Goal: Use online tool/utility: Utilize a website feature to perform a specific function

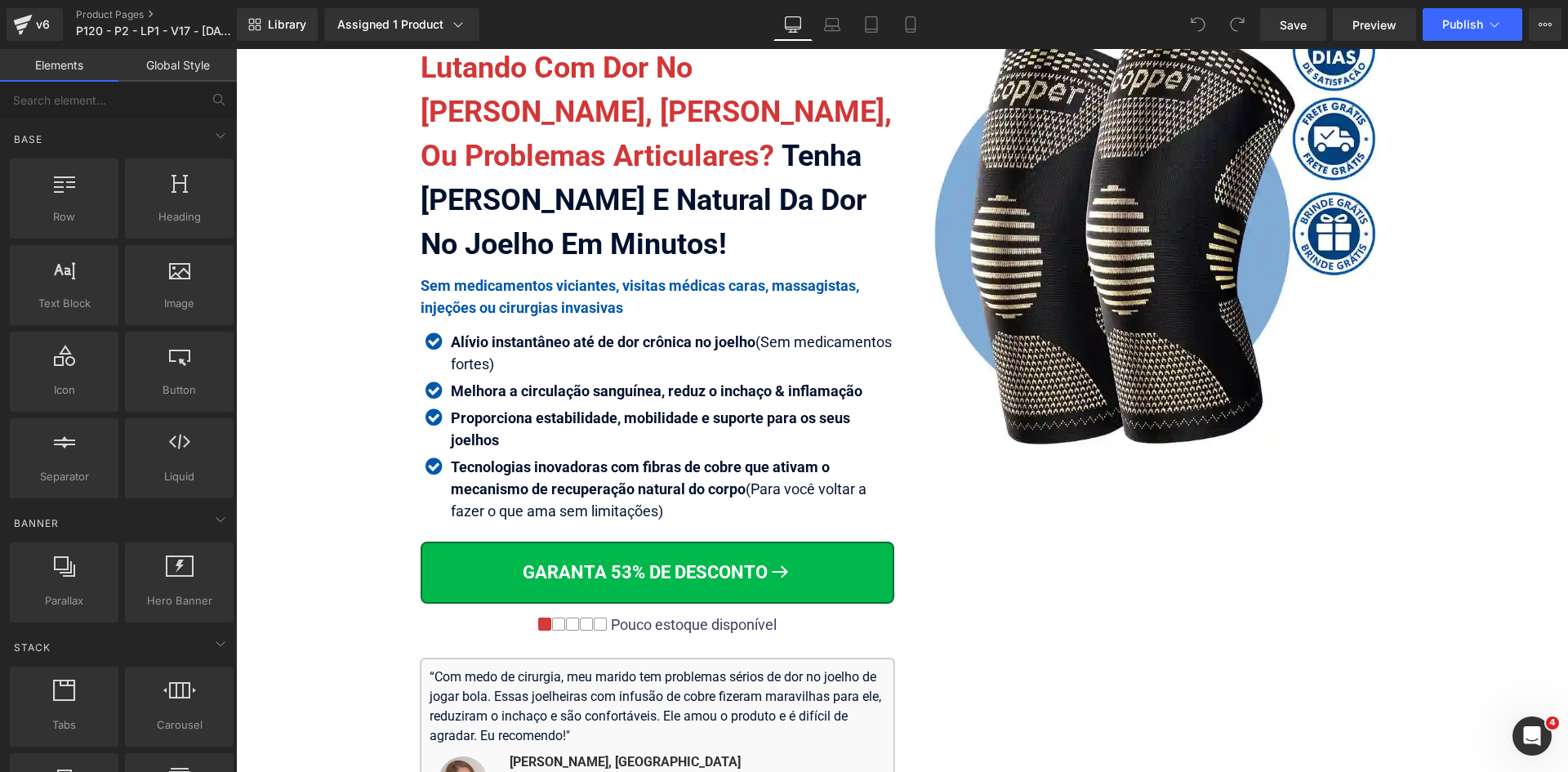
scroll to position [163, 0]
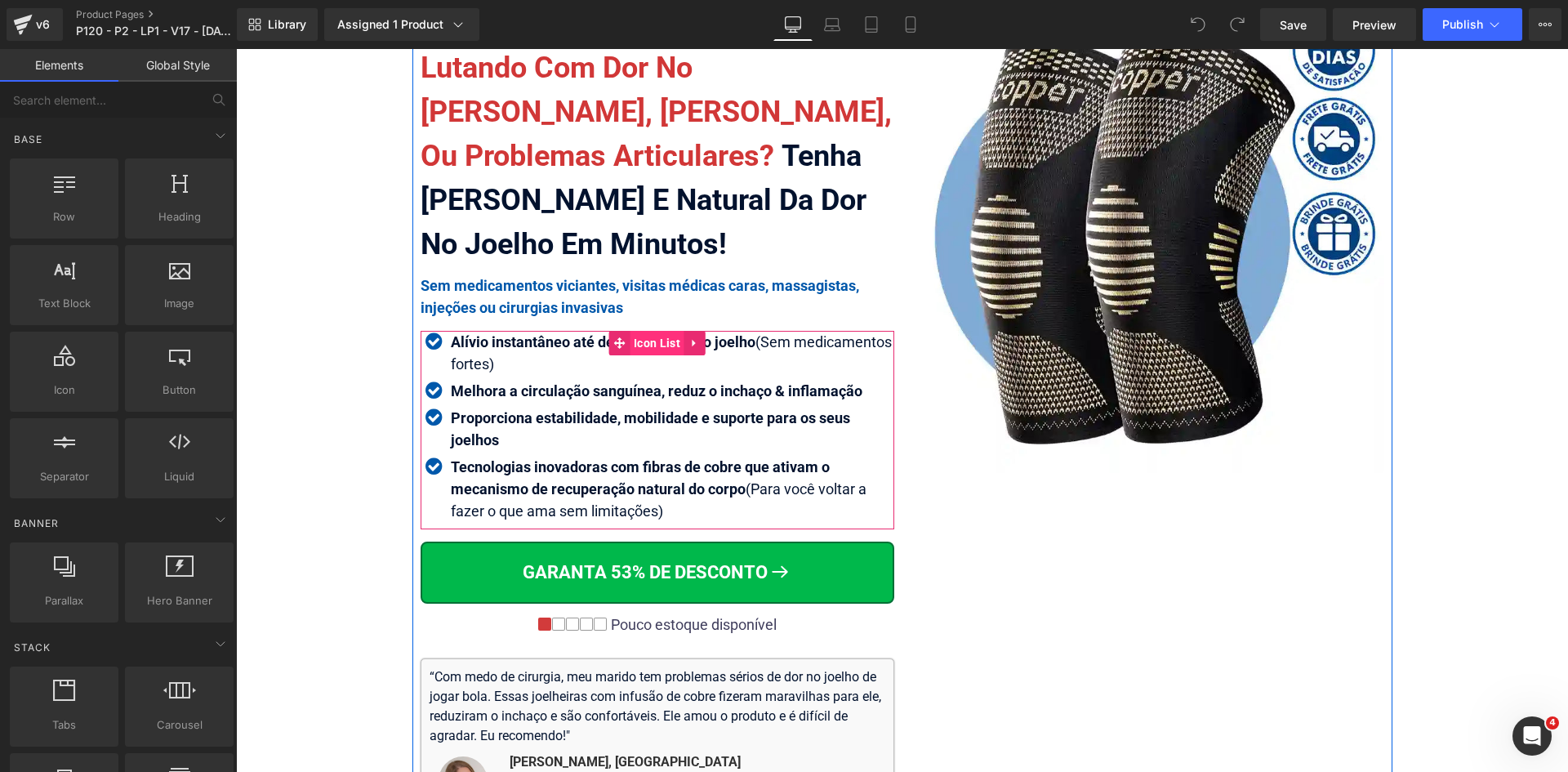
click at [654, 343] on span "Icon List" at bounding box center [656, 344] width 54 height 25
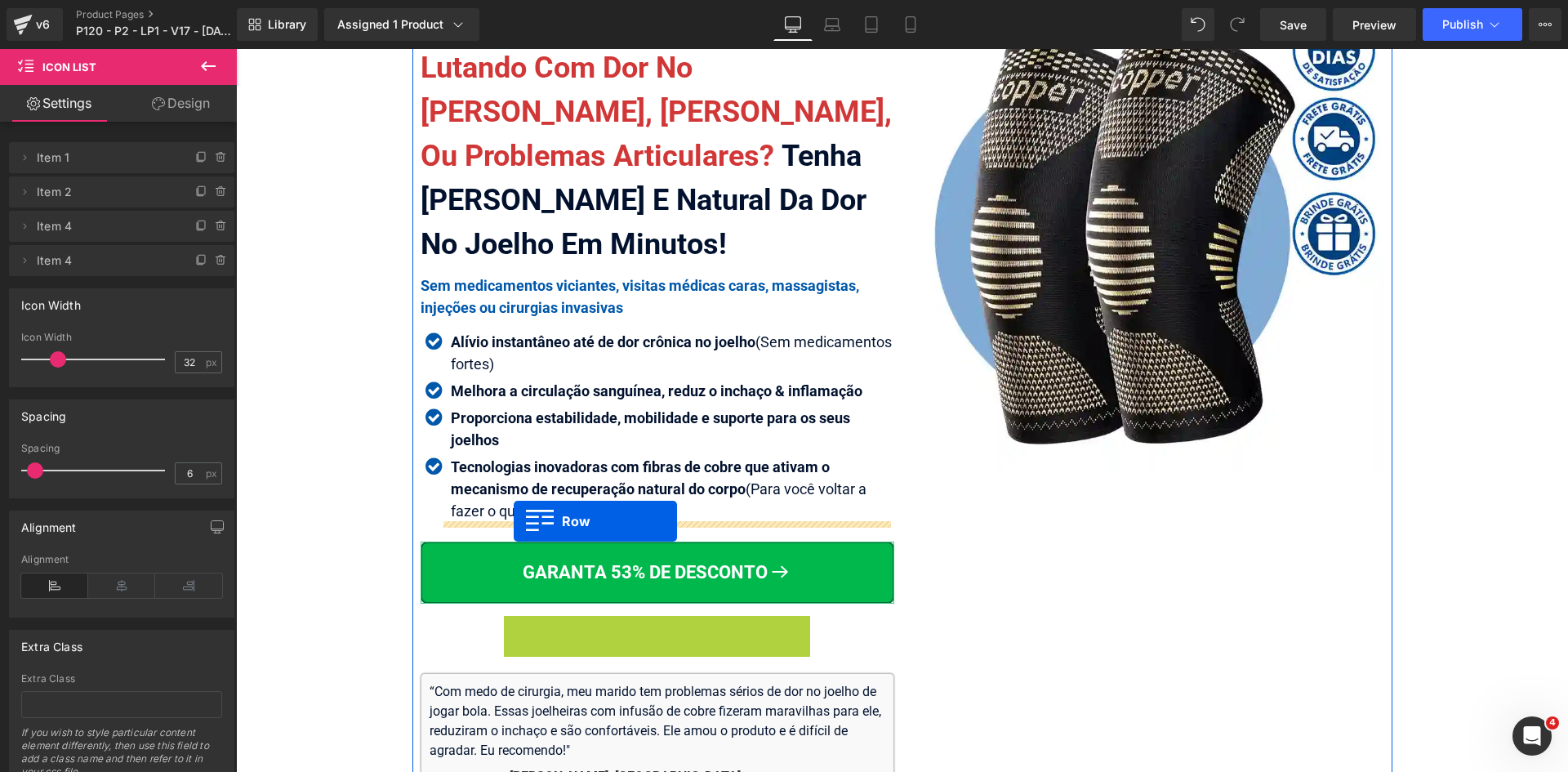
drag, startPoint x: 542, startPoint y: 626, endPoint x: 514, endPoint y: 521, distance: 108.7
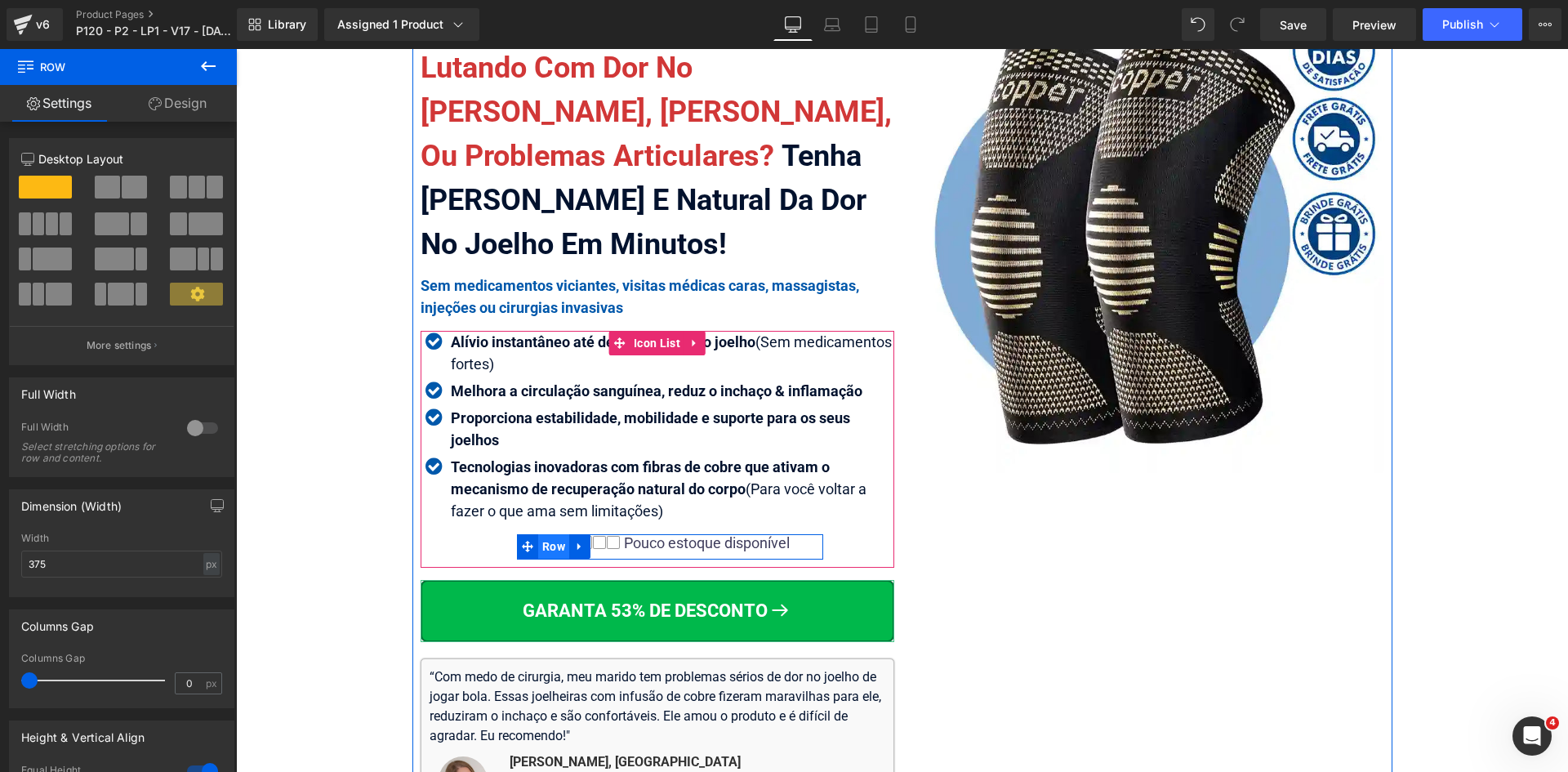
click at [554, 547] on span "Row" at bounding box center [554, 547] width 31 height 25
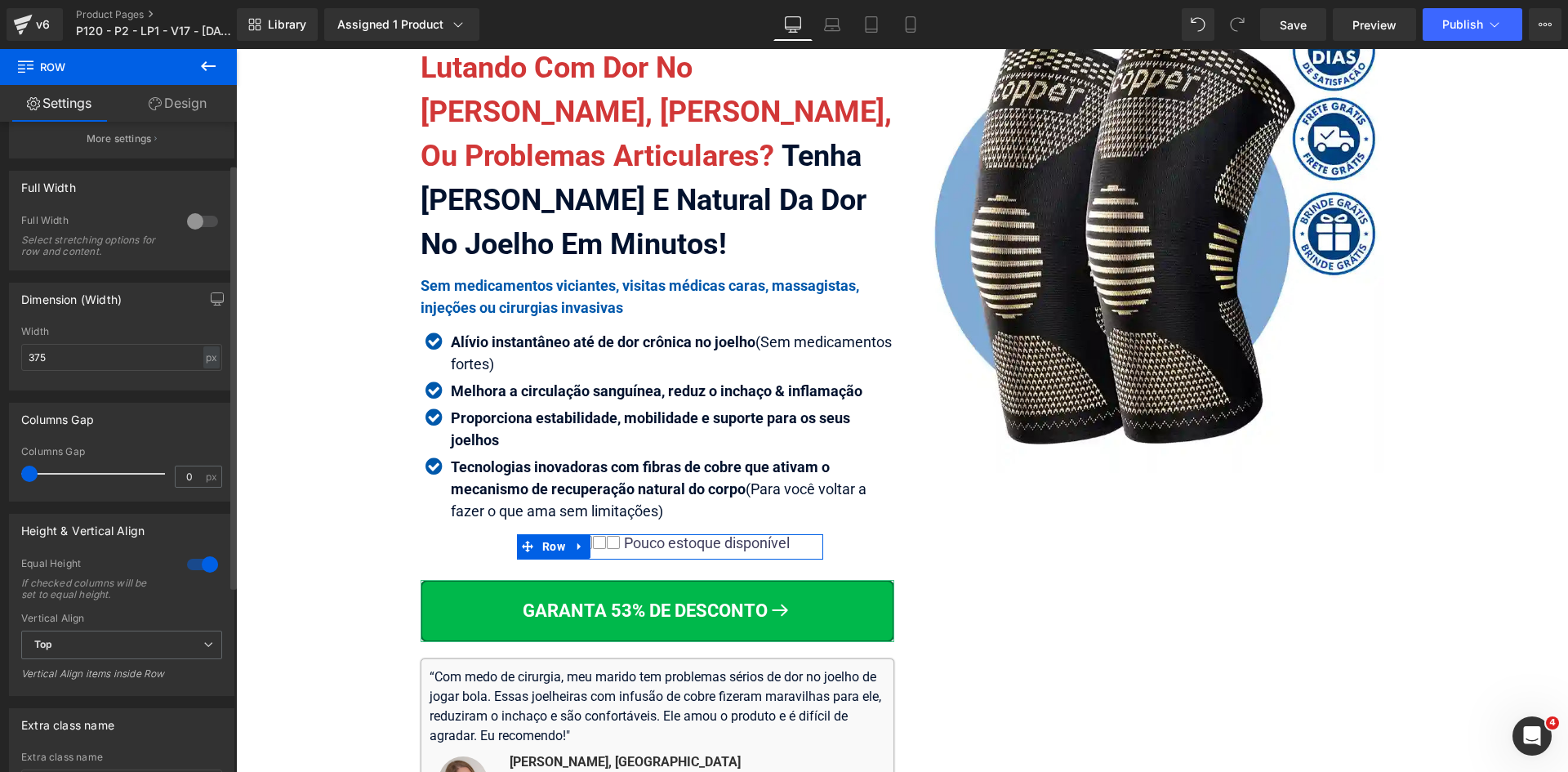
scroll to position [349, 0]
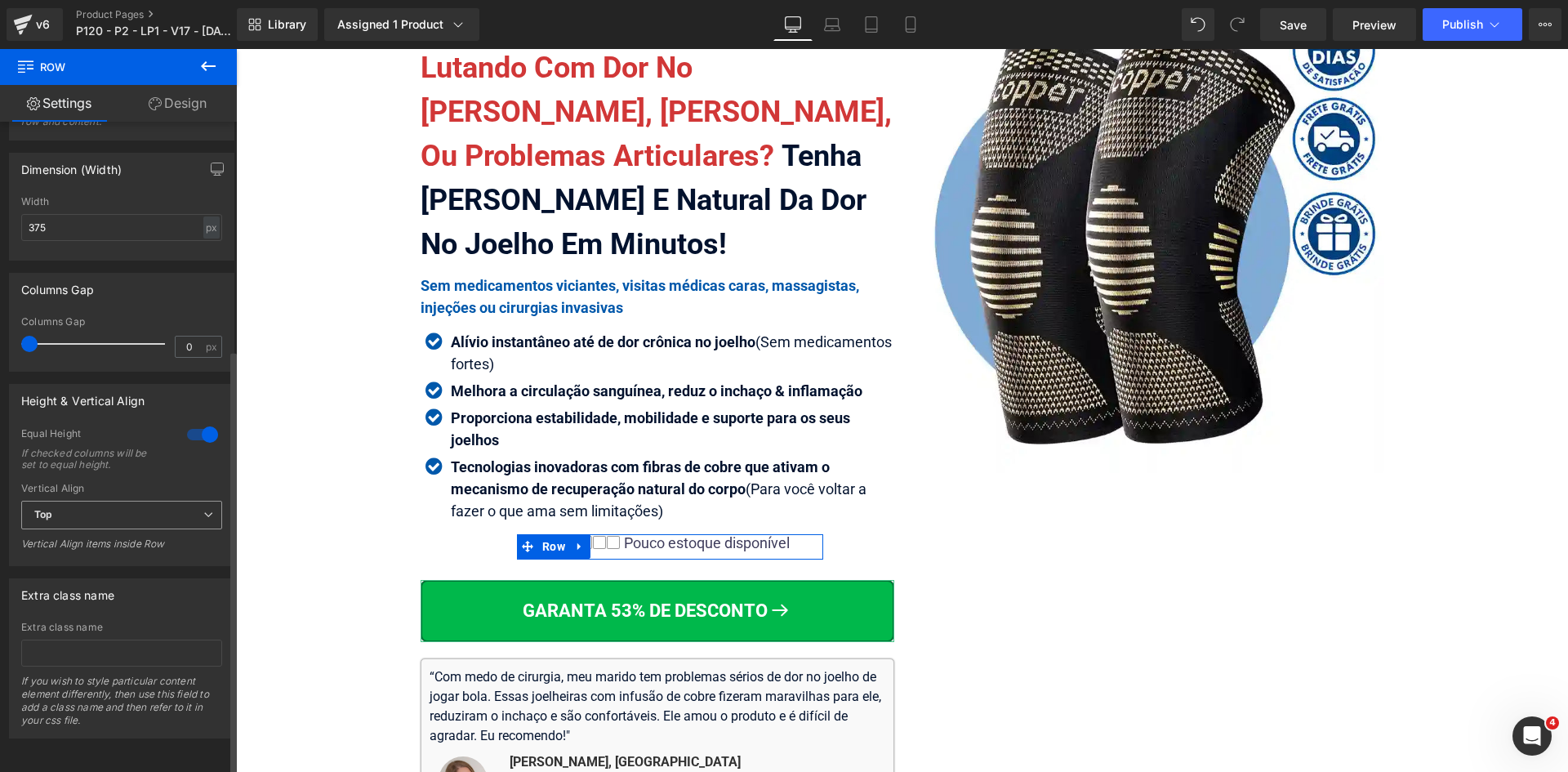
click at [65, 514] on span "Top" at bounding box center [122, 515] width 201 height 28
click at [65, 514] on span "Top" at bounding box center [118, 515] width 194 height 28
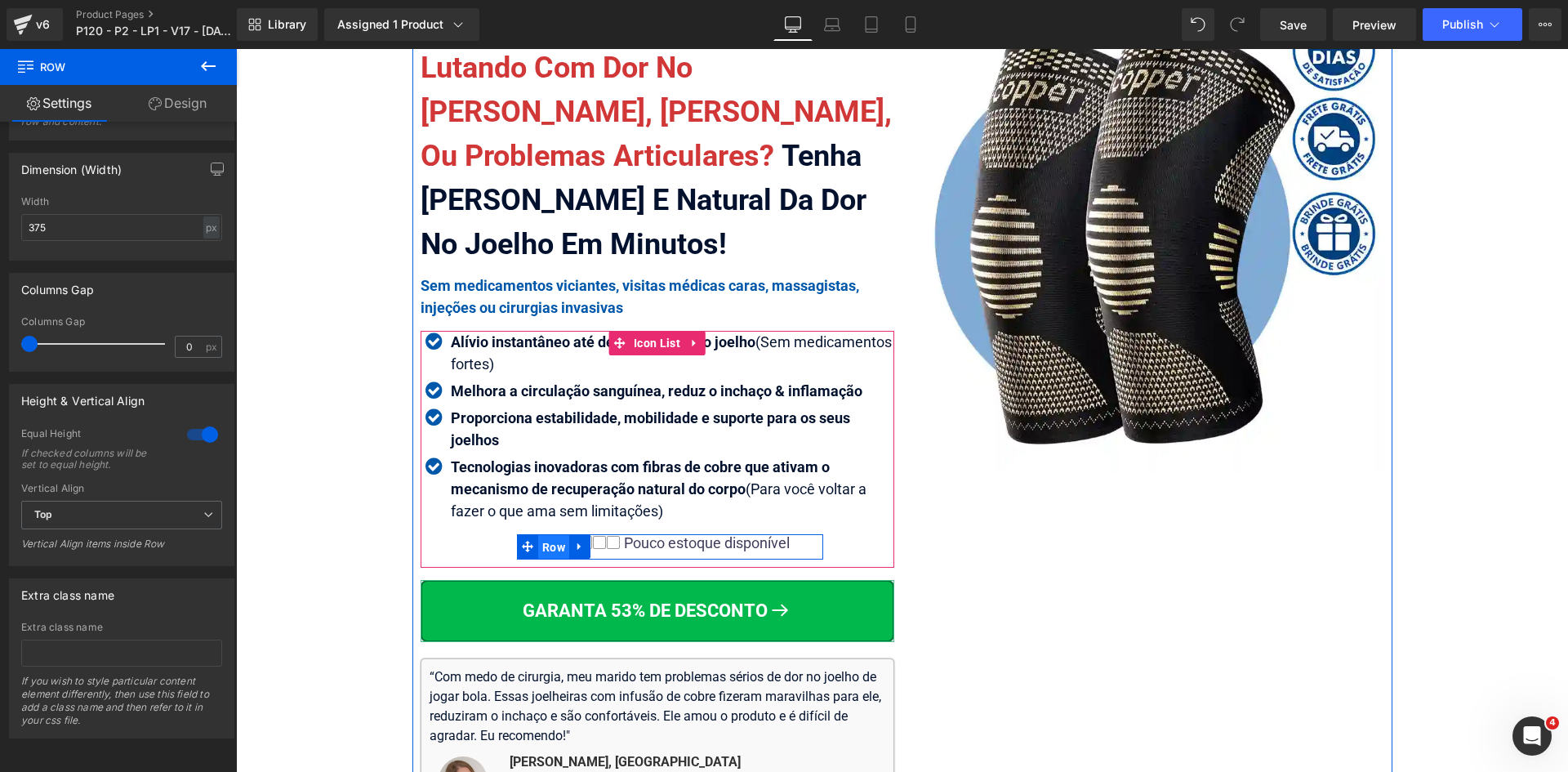
click at [540, 541] on span "Row" at bounding box center [554, 548] width 31 height 25
click at [554, 542] on span "Row" at bounding box center [554, 548] width 31 height 25
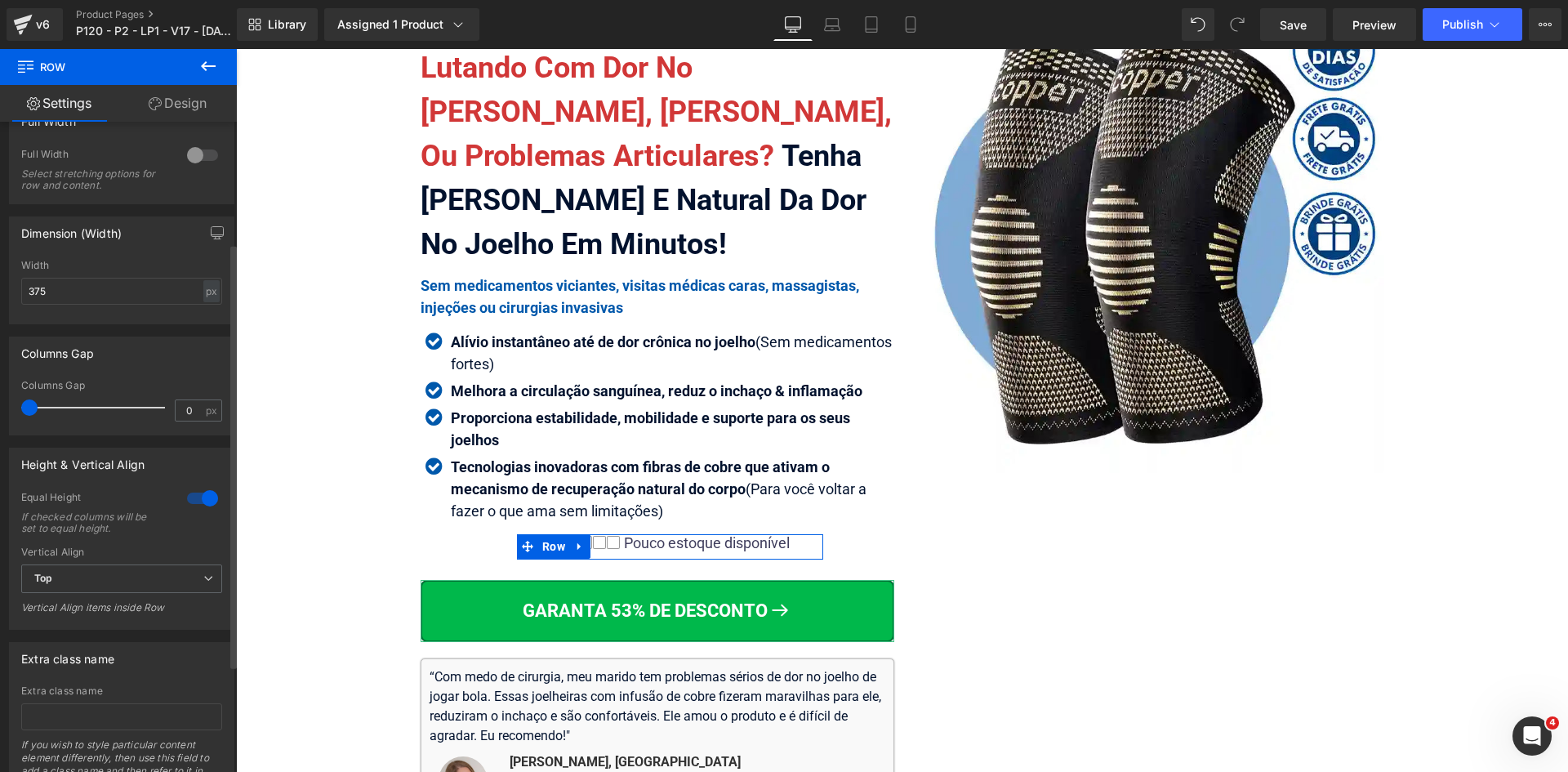
scroll to position [185, 0]
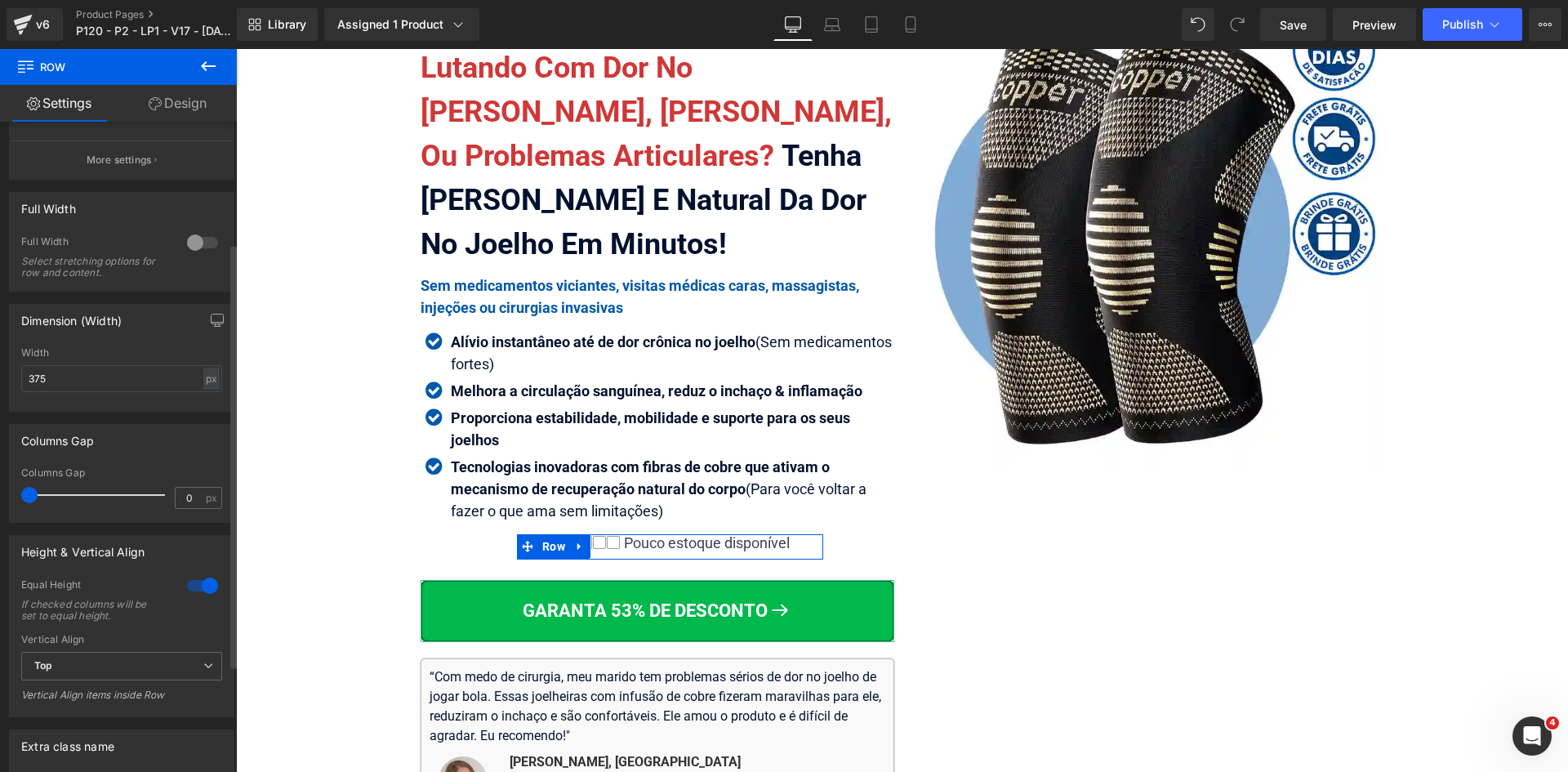
click at [187, 247] on div at bounding box center [202, 242] width 39 height 26
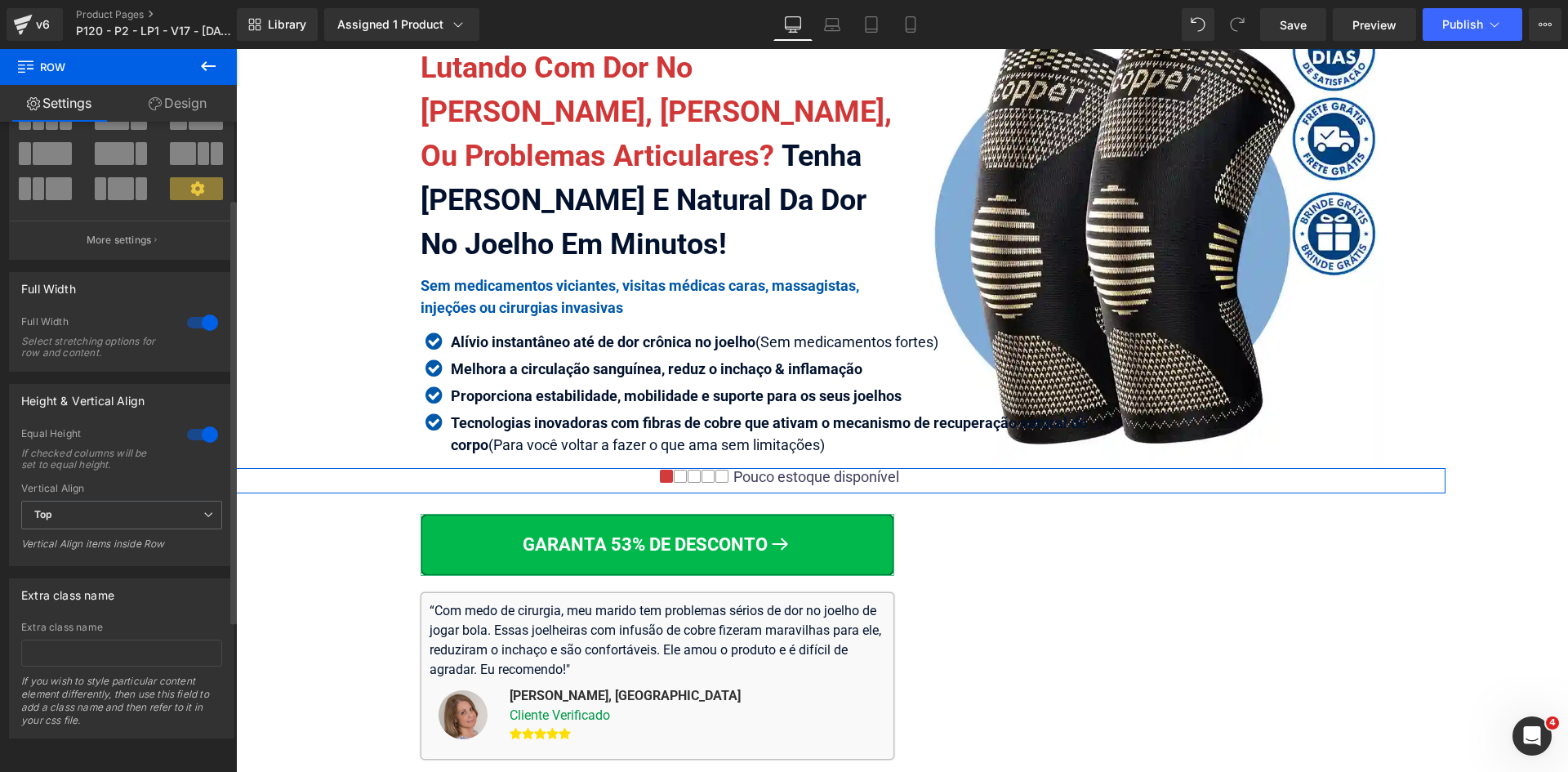
scroll to position [118, 0]
click at [187, 247] on div "Column Size Customizer 12 Desktop Layout Laptop Layout Tablet Layout Mobile Lay…" at bounding box center [121, 146] width 225 height 227
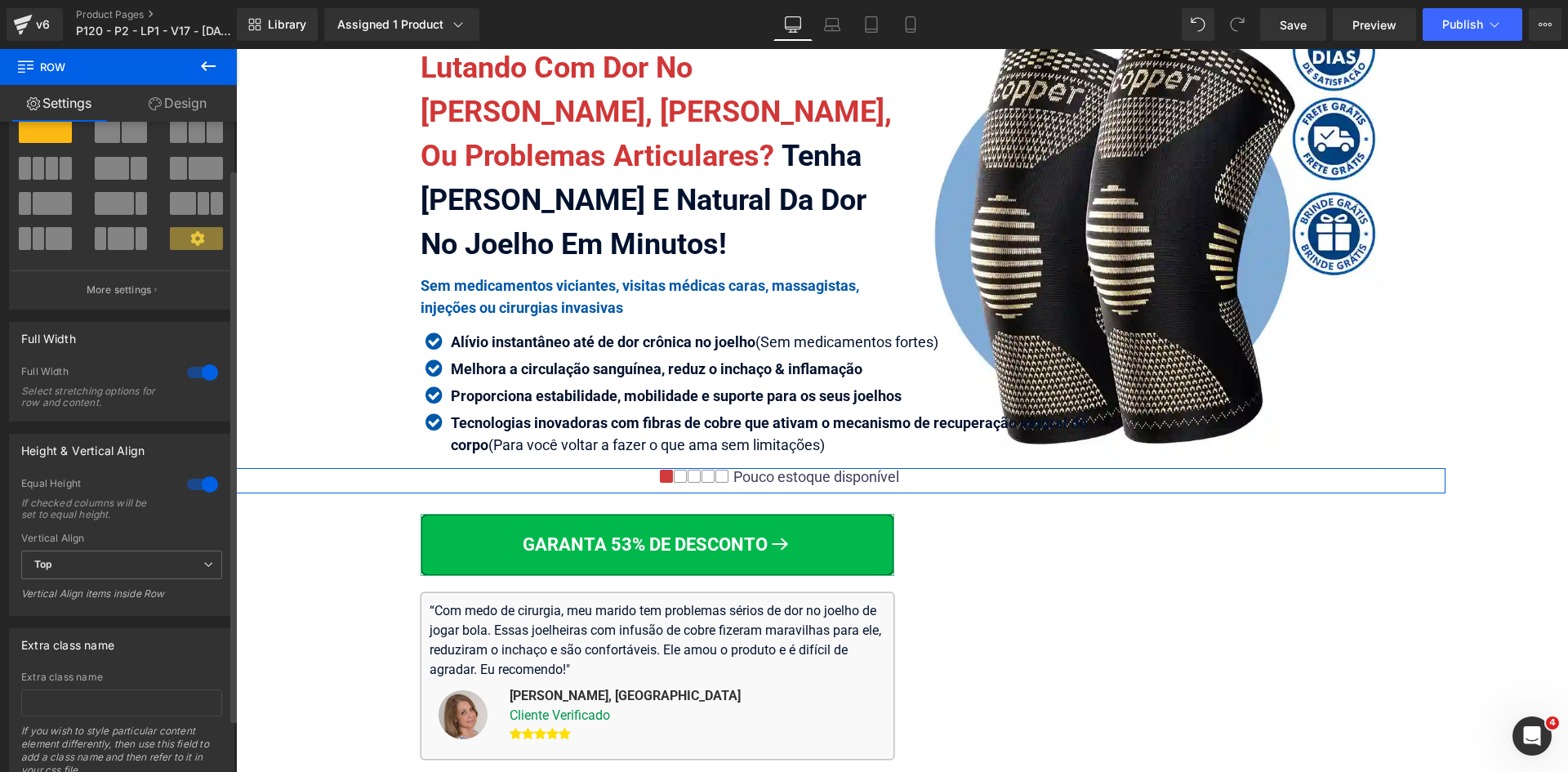
scroll to position [0, 0]
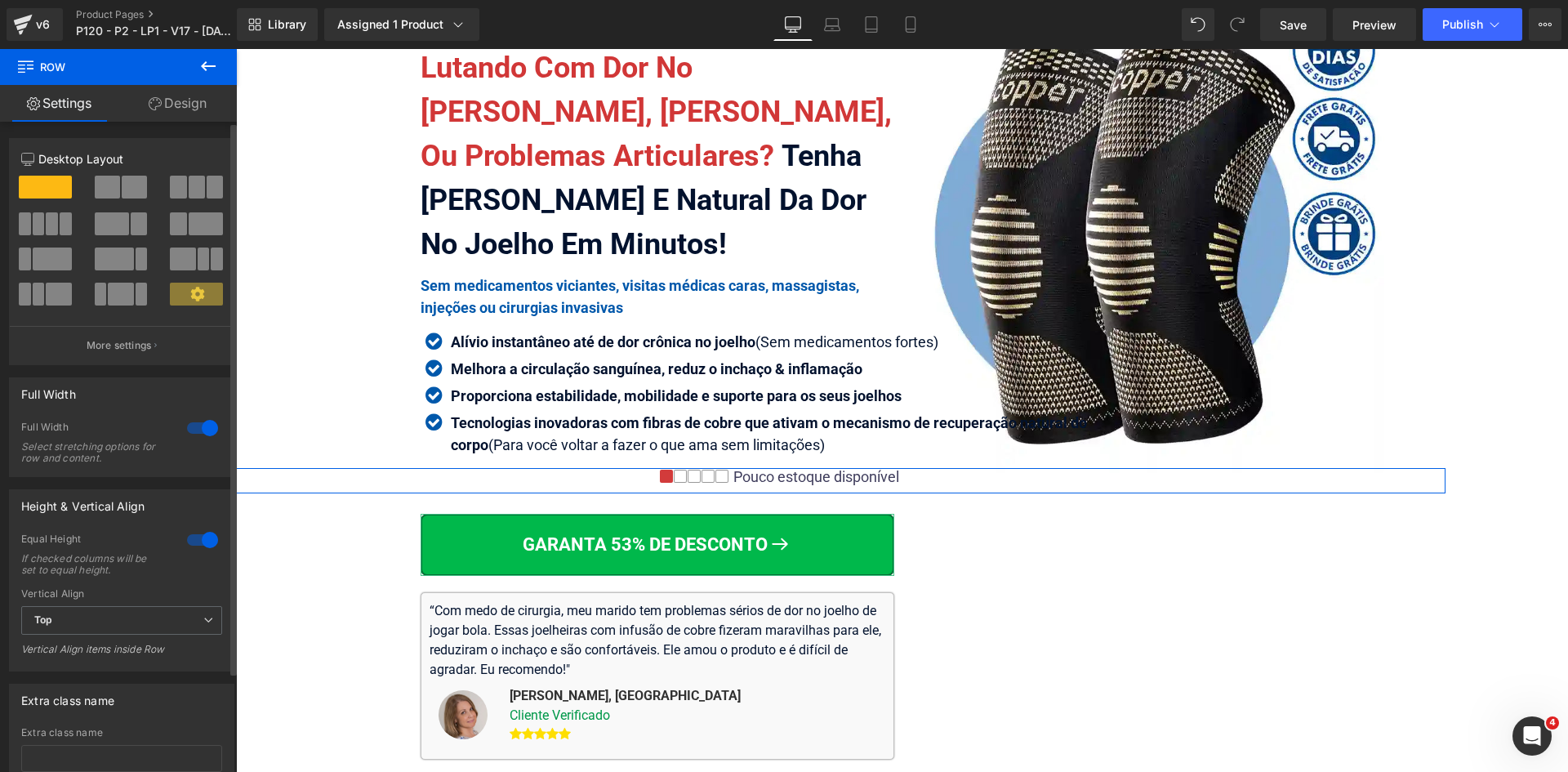
click at [198, 426] on div at bounding box center [202, 427] width 39 height 26
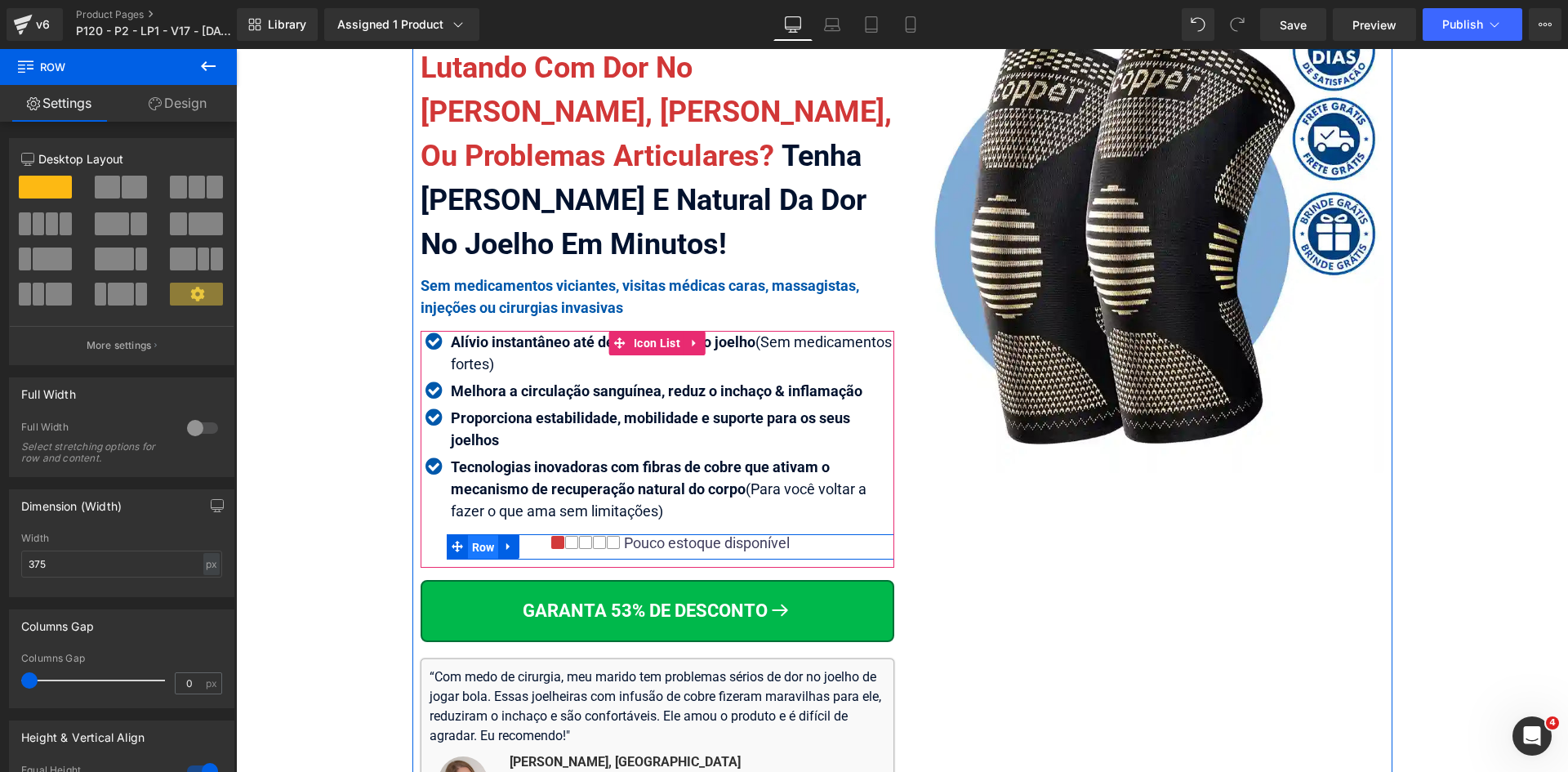
click at [468, 546] on span "Row" at bounding box center [483, 548] width 31 height 25
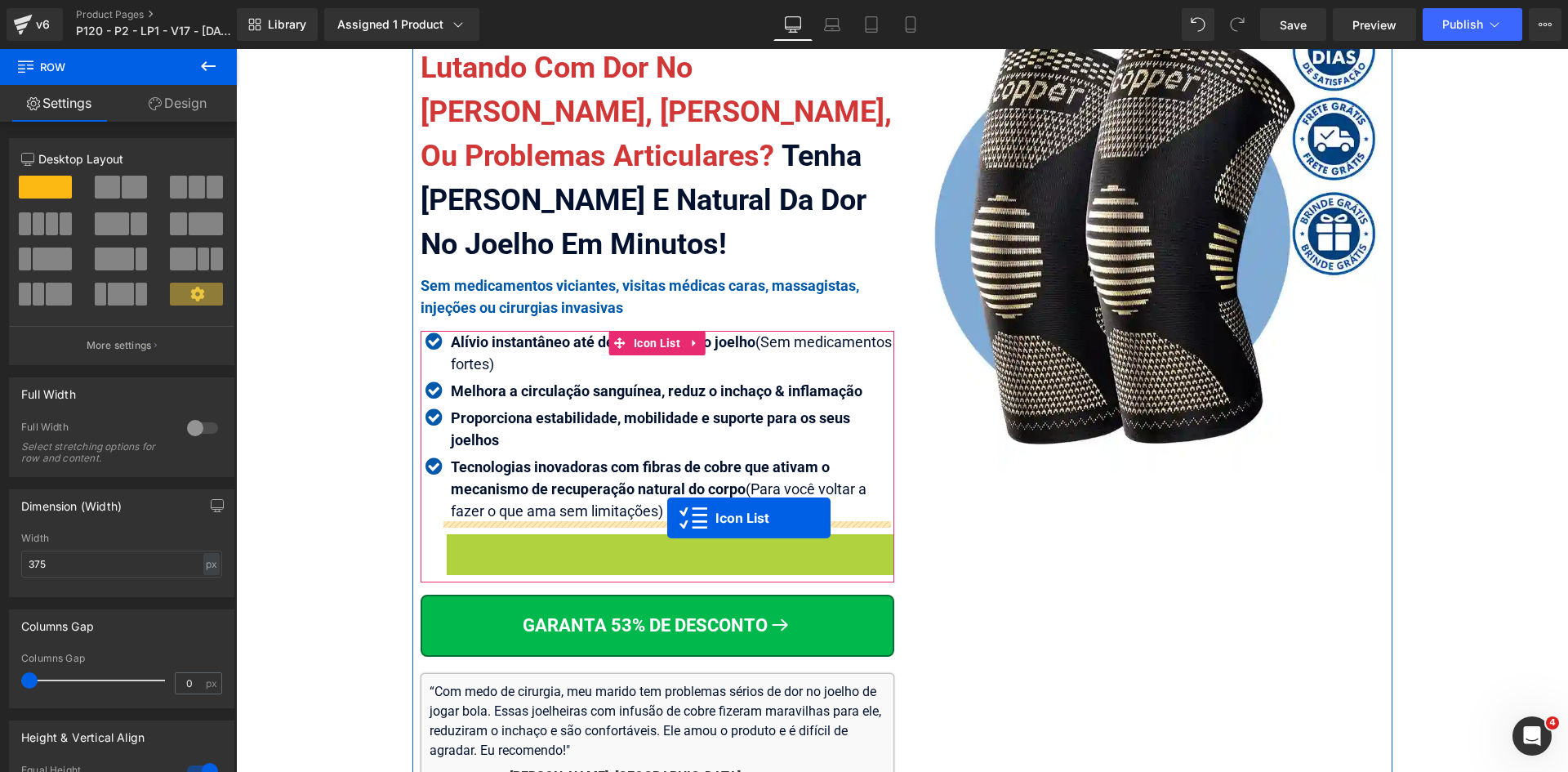
drag, startPoint x: 665, startPoint y: 542, endPoint x: 667, endPoint y: 518, distance: 24.1
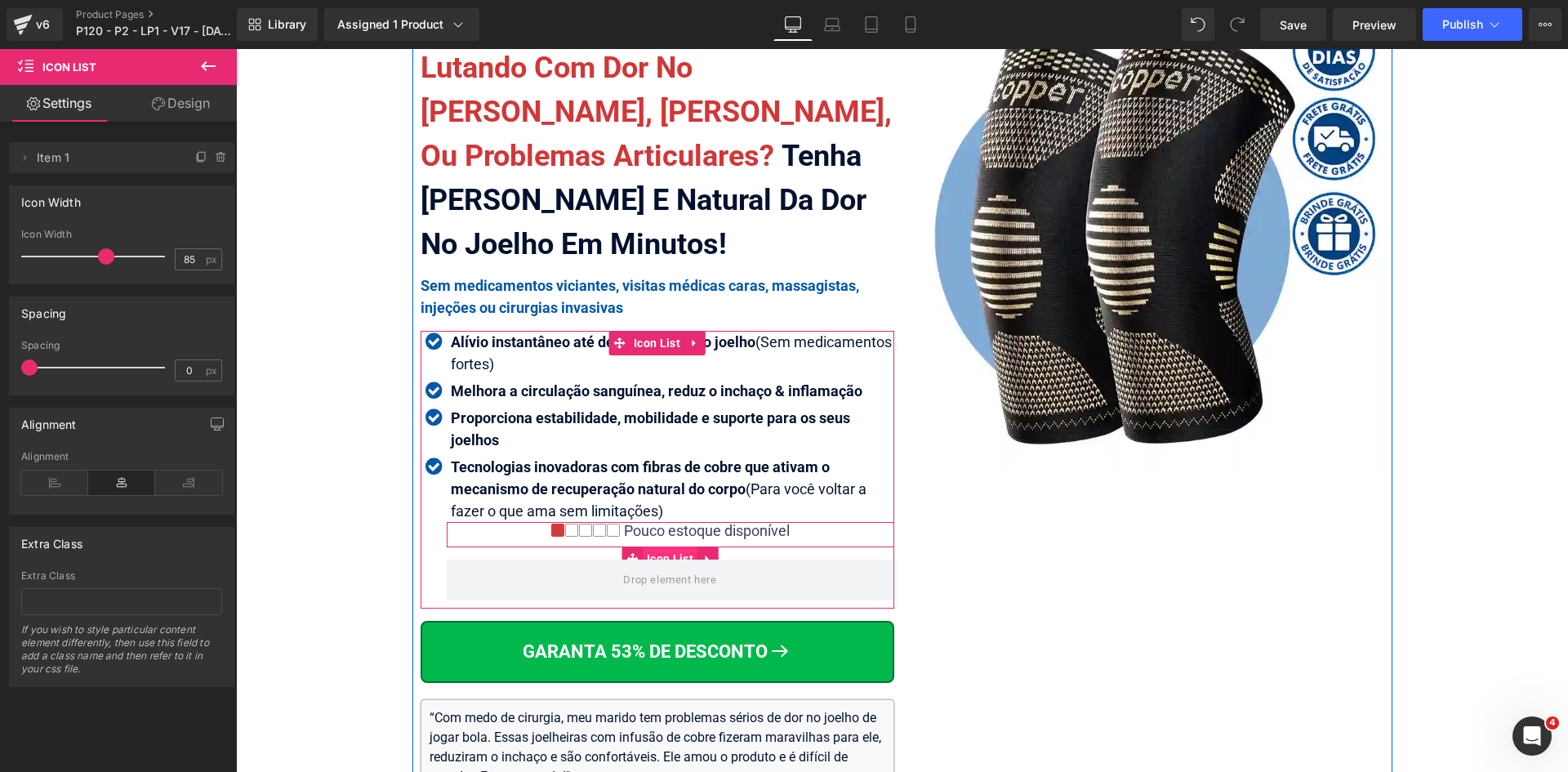
click at [676, 556] on span "Icon List" at bounding box center [670, 559] width 54 height 25
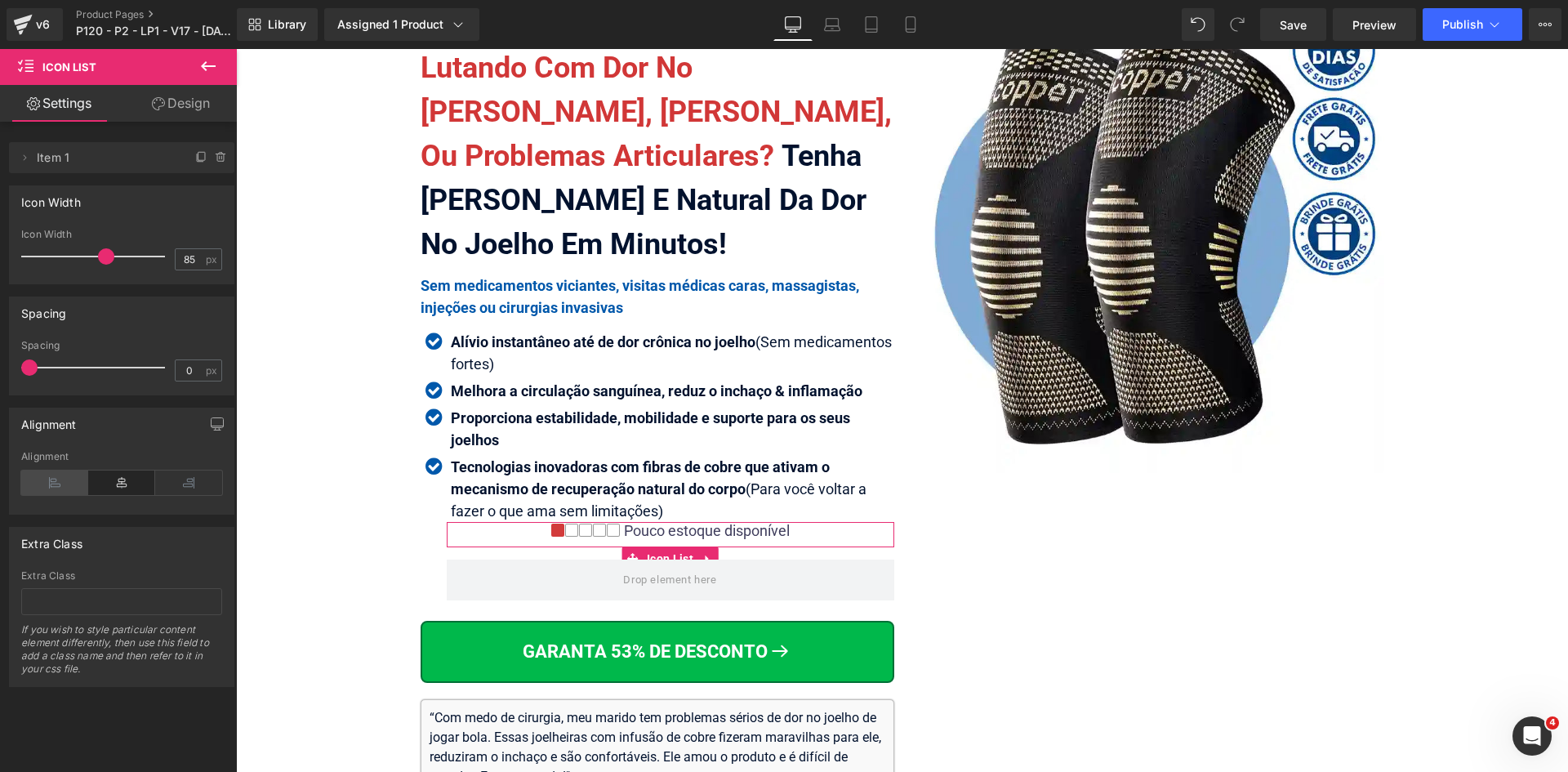
click at [46, 476] on icon at bounding box center [54, 483] width 67 height 25
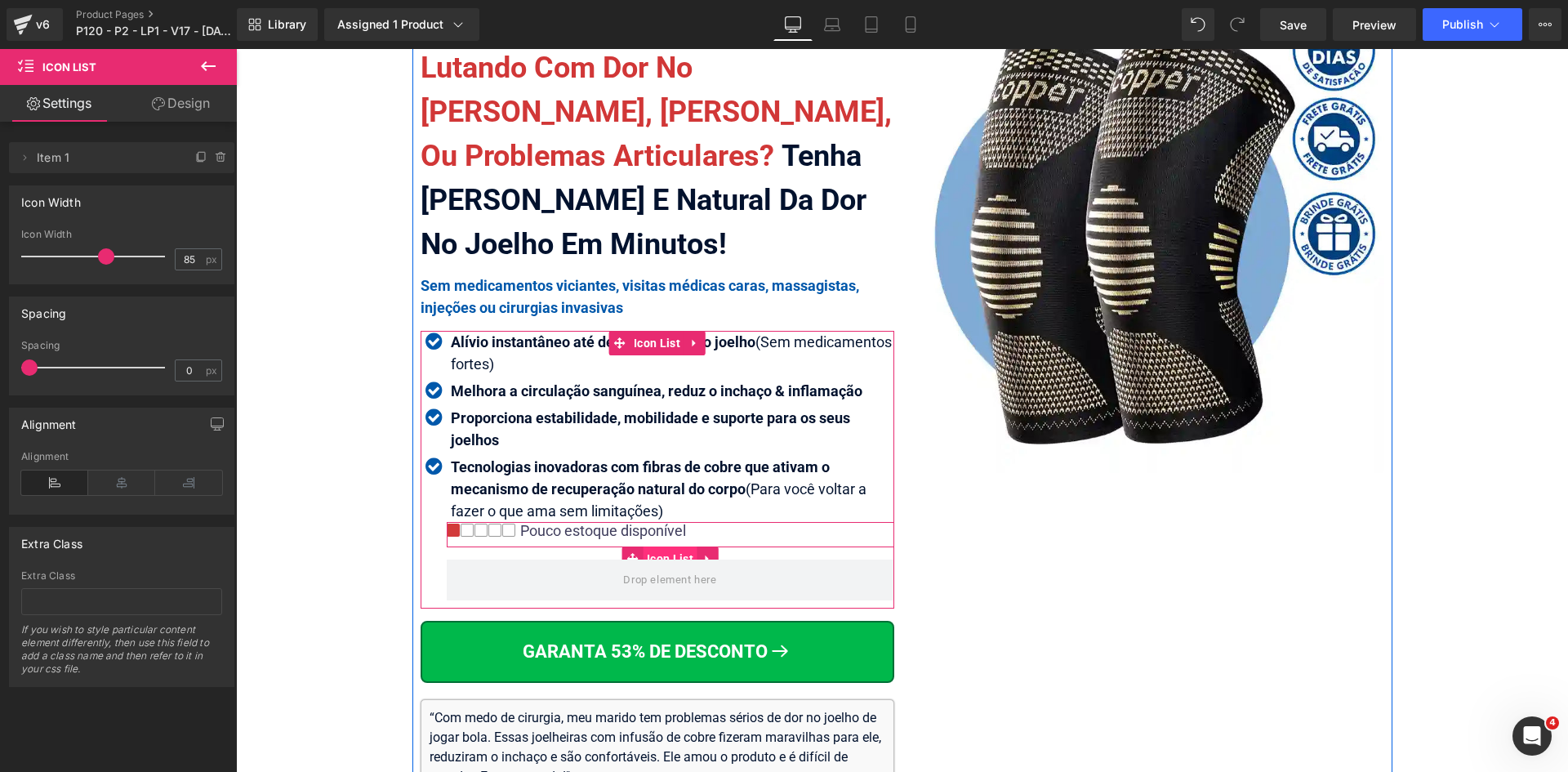
click at [667, 556] on span "Icon List" at bounding box center [670, 559] width 54 height 25
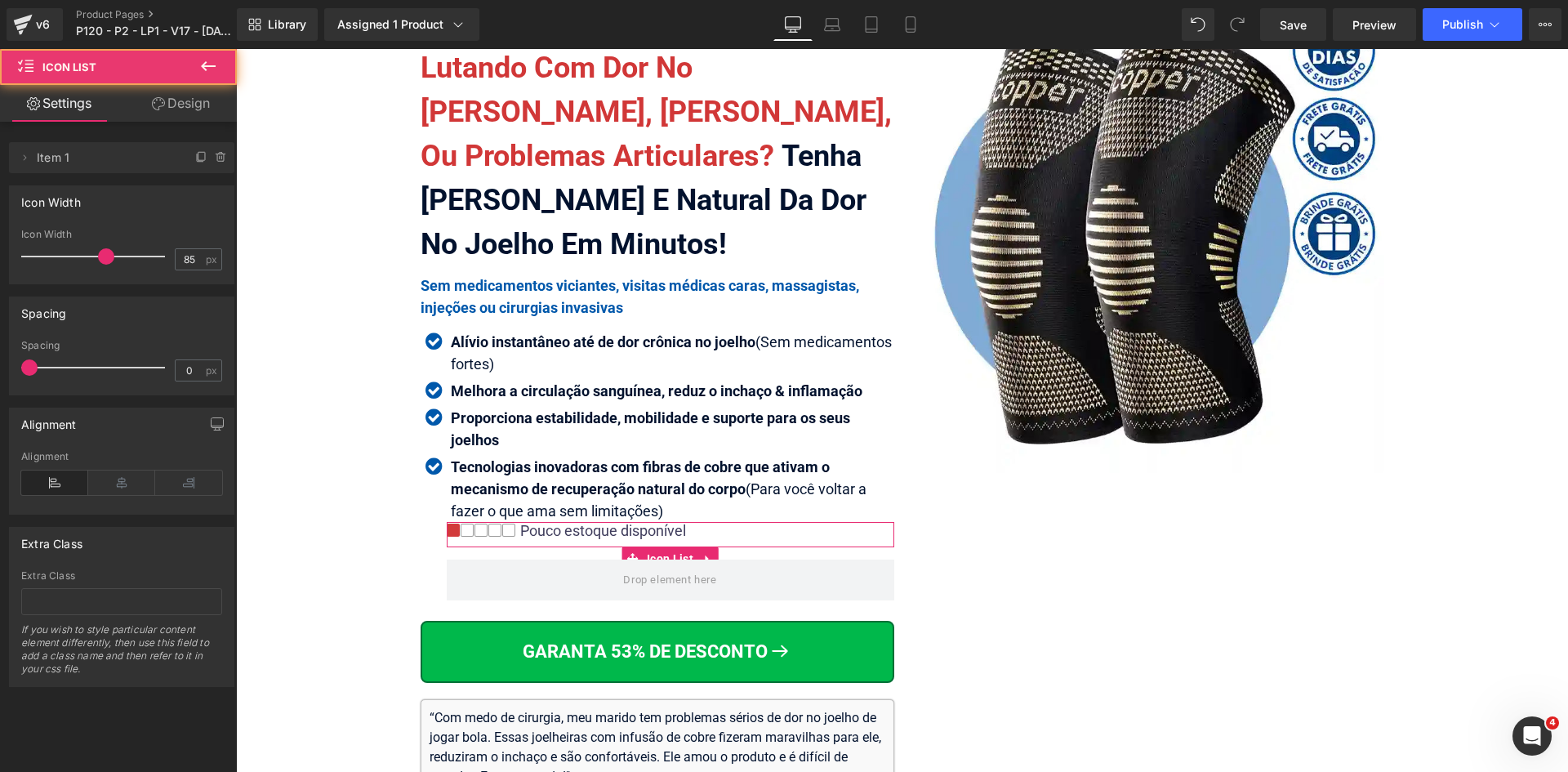
click at [159, 98] on icon at bounding box center [158, 103] width 13 height 13
click at [0, 0] on div "Spacing" at bounding box center [0, 0] width 0 height 0
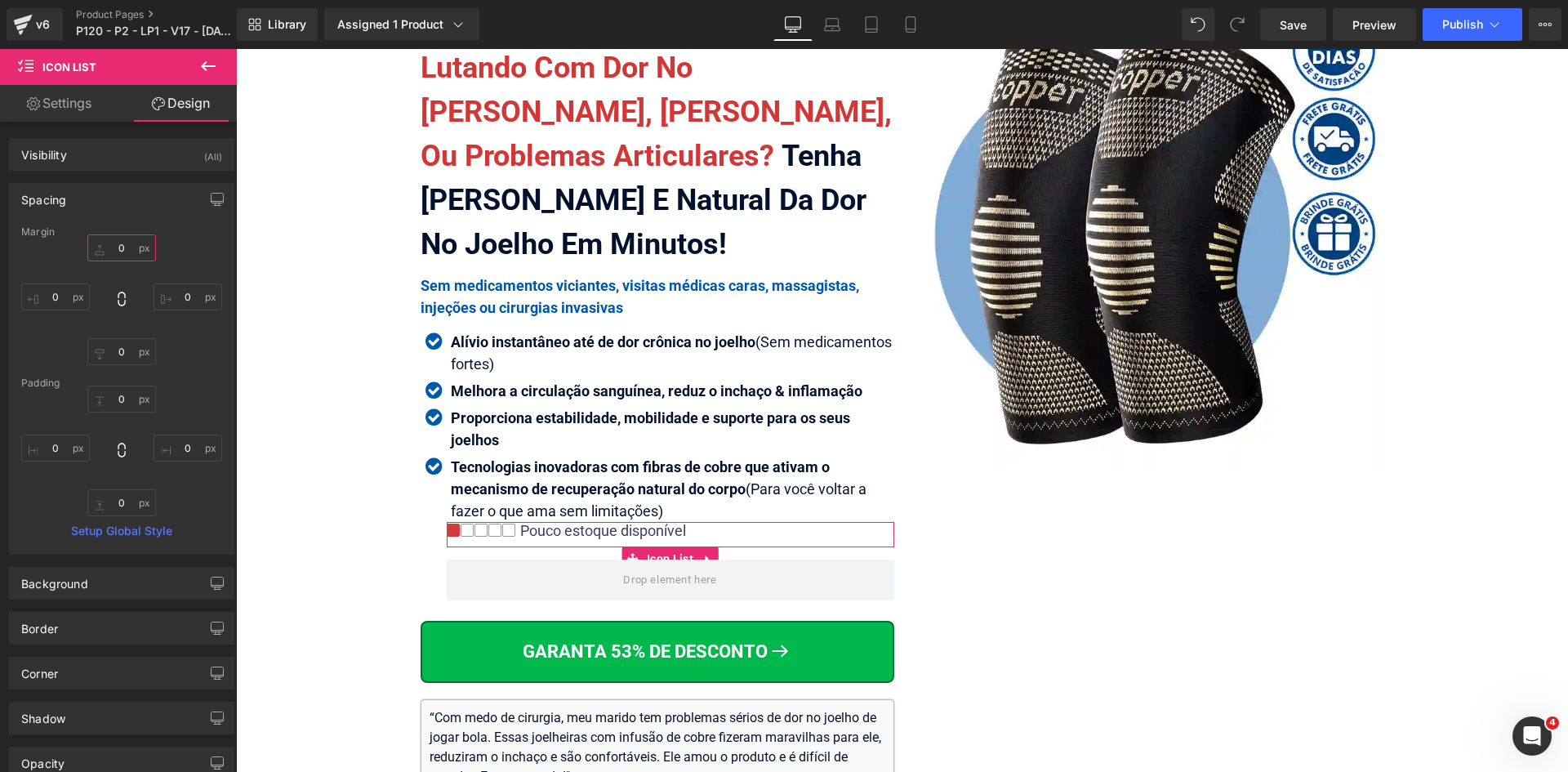
click at [126, 247] on input "text" at bounding box center [121, 248] width 69 height 27
type input "10"
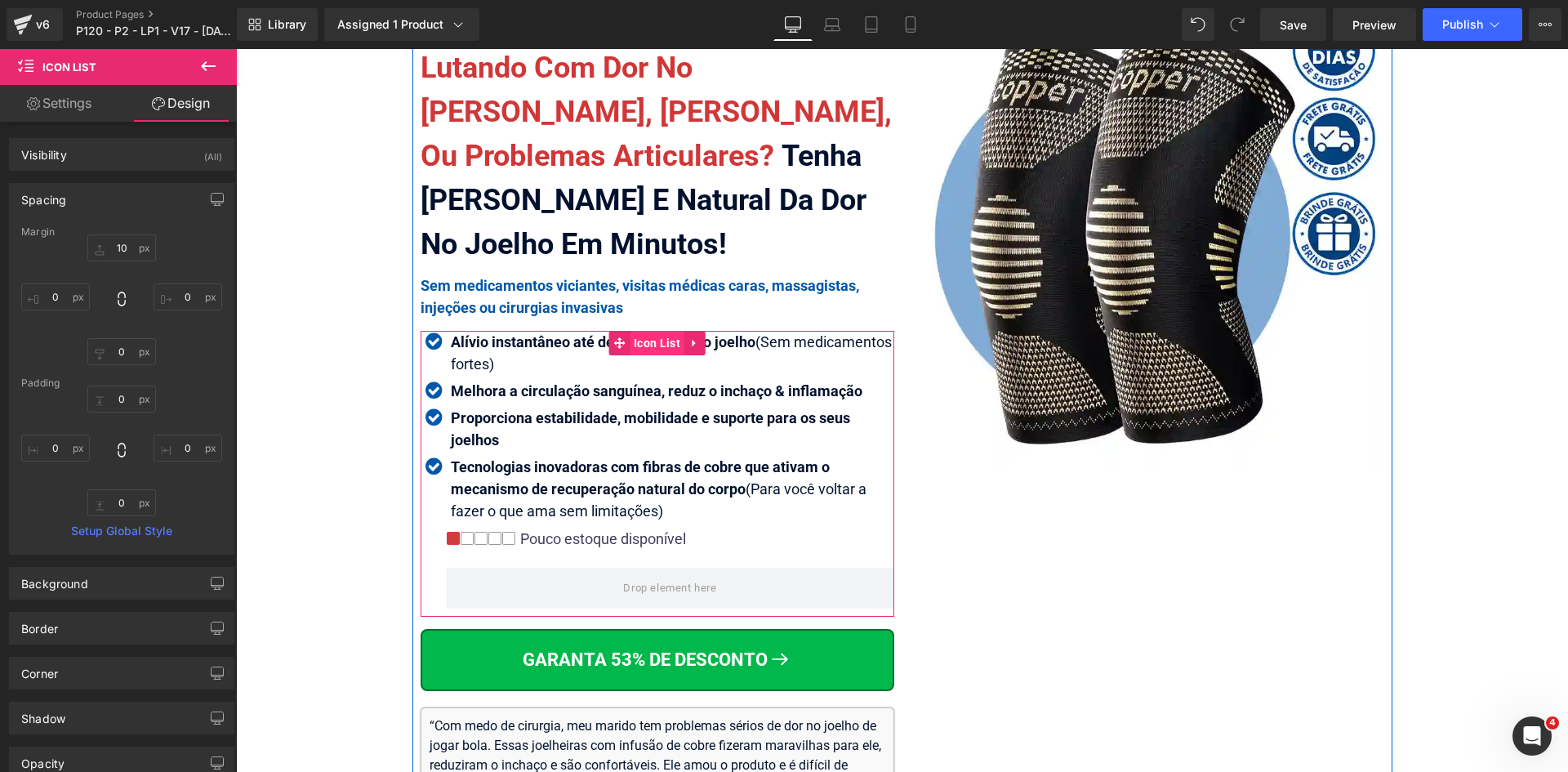
click at [635, 344] on span "Icon List" at bounding box center [656, 344] width 54 height 25
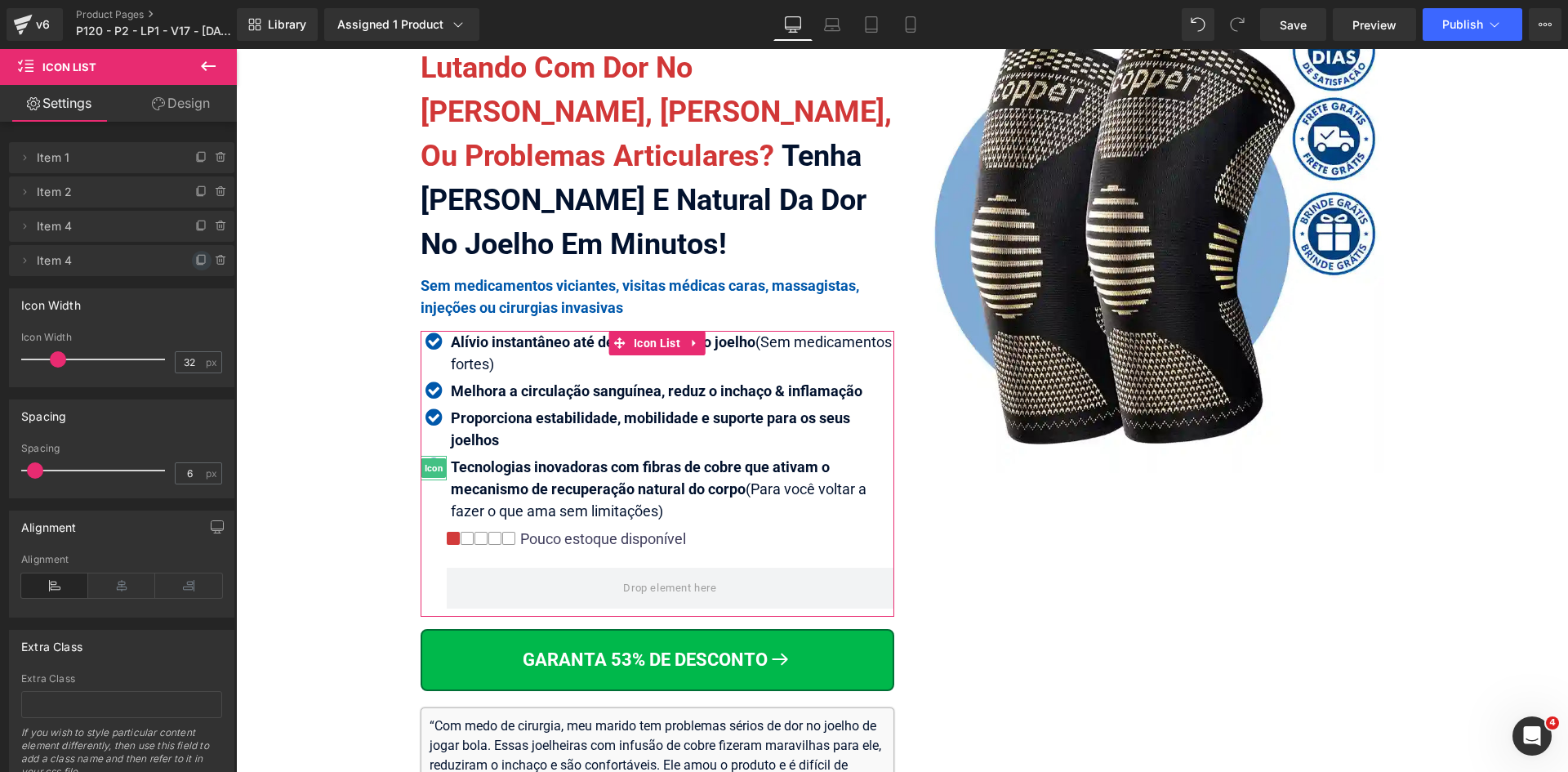
click at [199, 262] on icon at bounding box center [201, 258] width 6 height 8
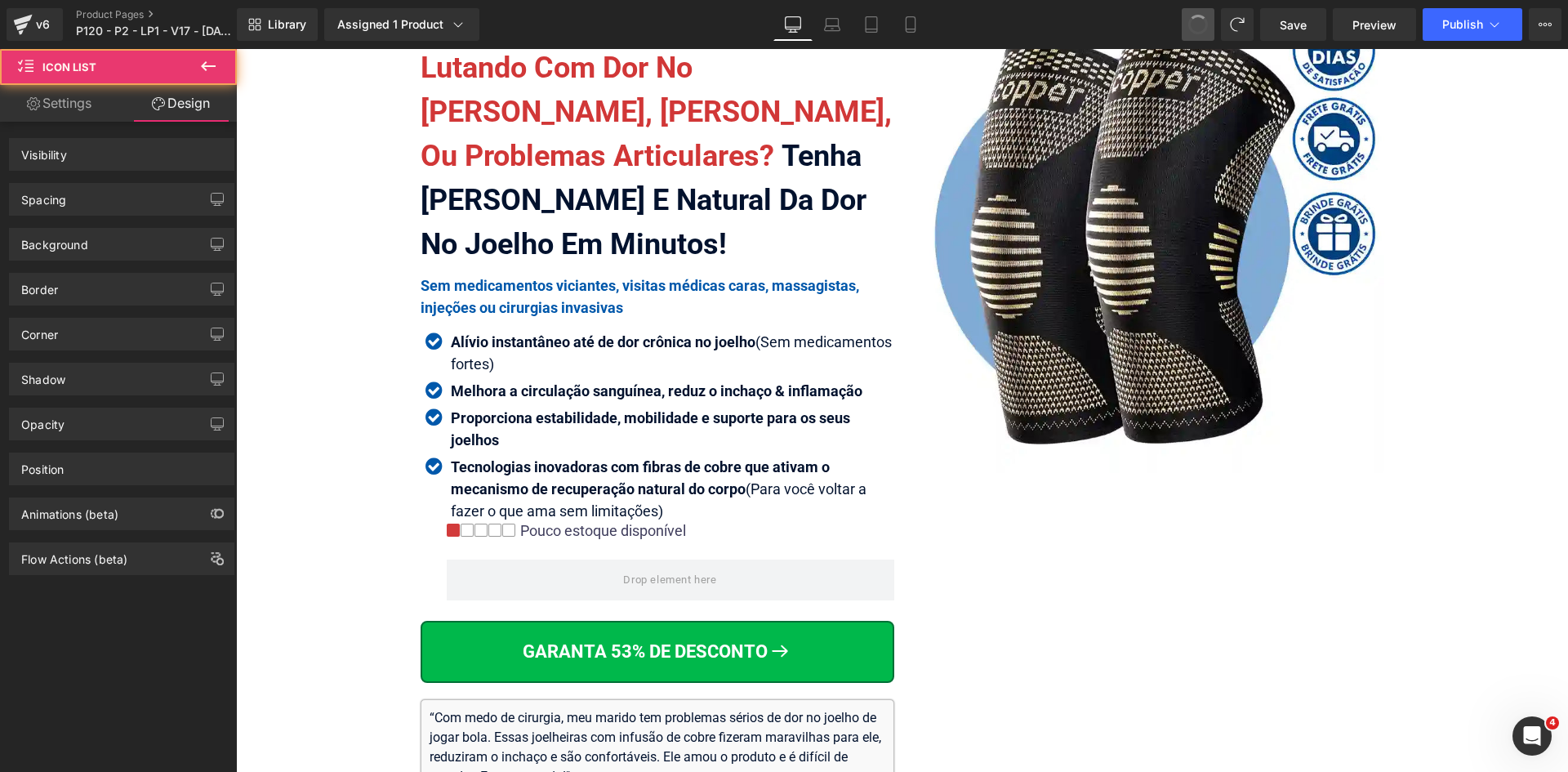
click at [1205, 25] on span at bounding box center [1198, 24] width 28 height 28
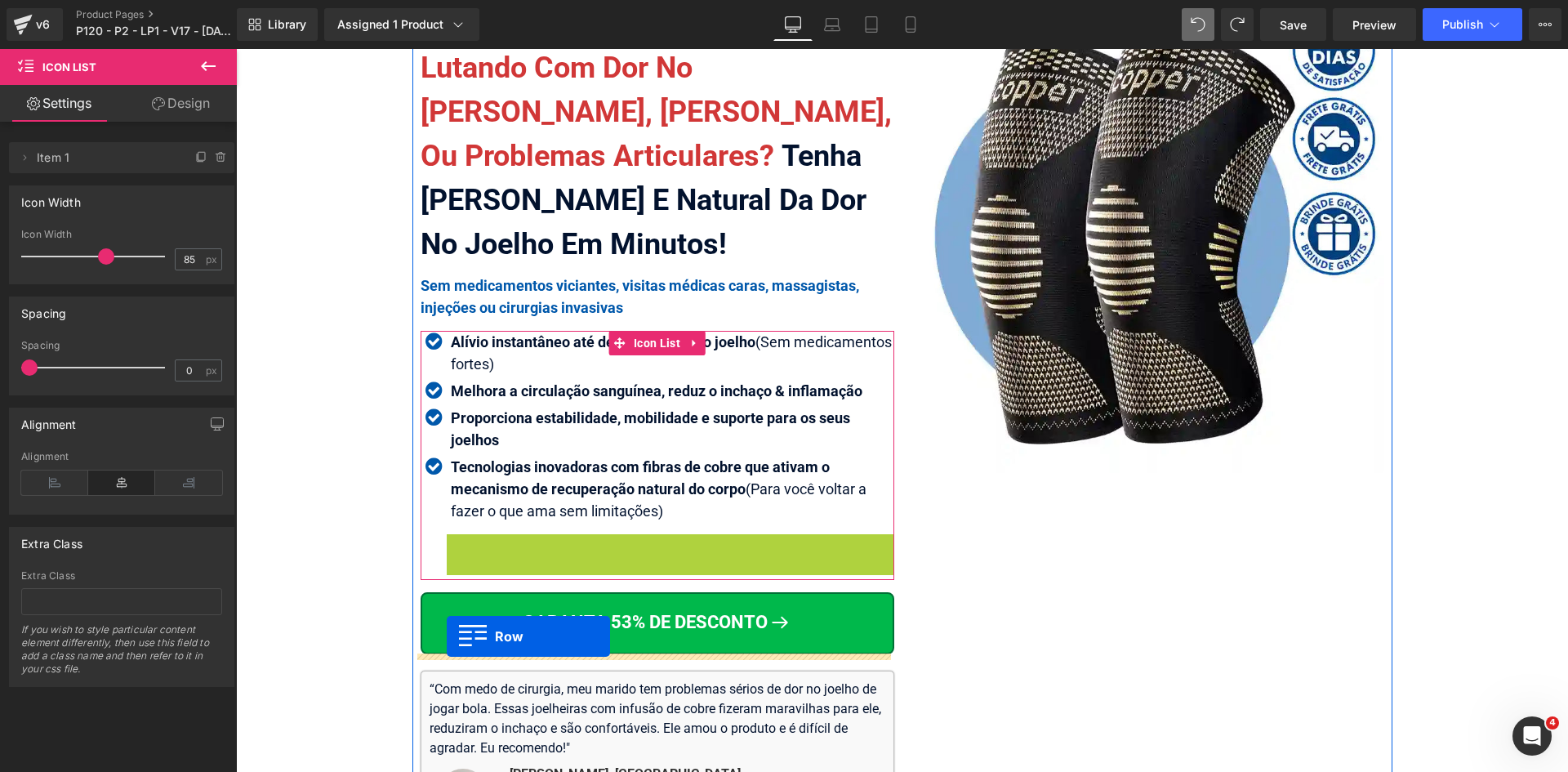
drag, startPoint x: 470, startPoint y: 554, endPoint x: 447, endPoint y: 637, distance: 86.1
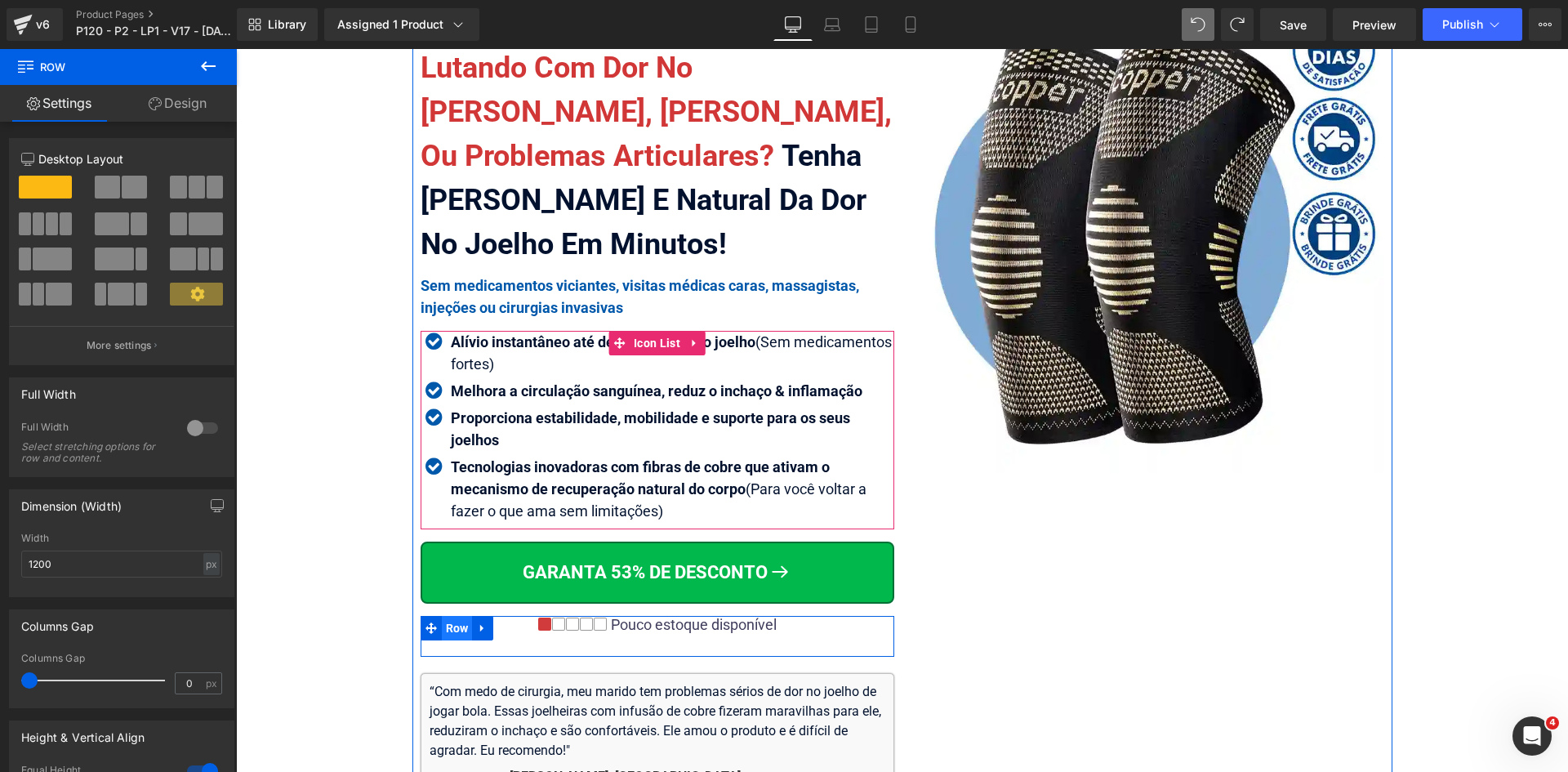
click at [460, 630] on span "Row" at bounding box center [457, 629] width 31 height 25
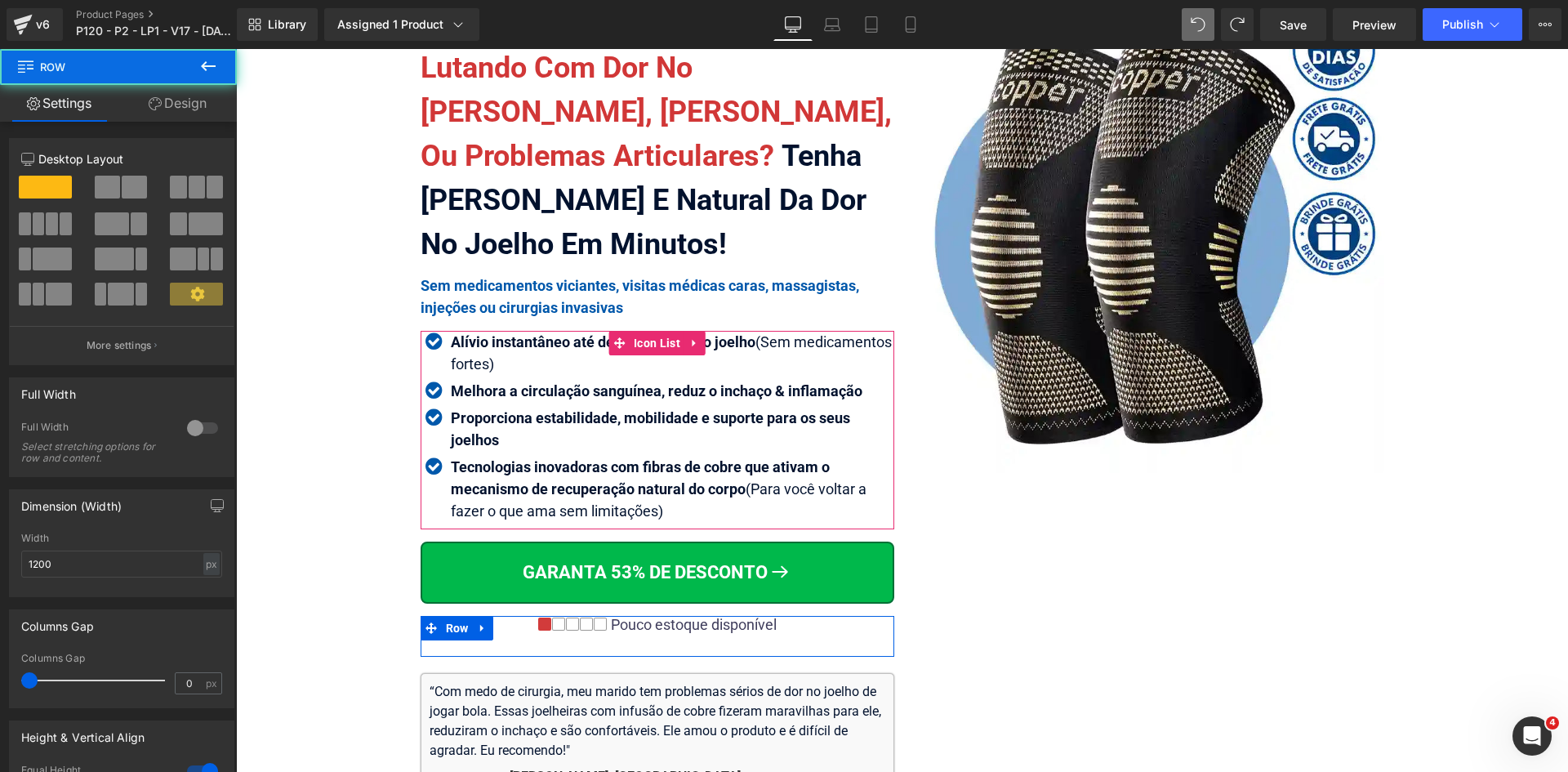
click at [175, 110] on link "Design" at bounding box center [177, 102] width 118 height 37
click at [0, 0] on div "Spacing" at bounding box center [0, 0] width 0 height 0
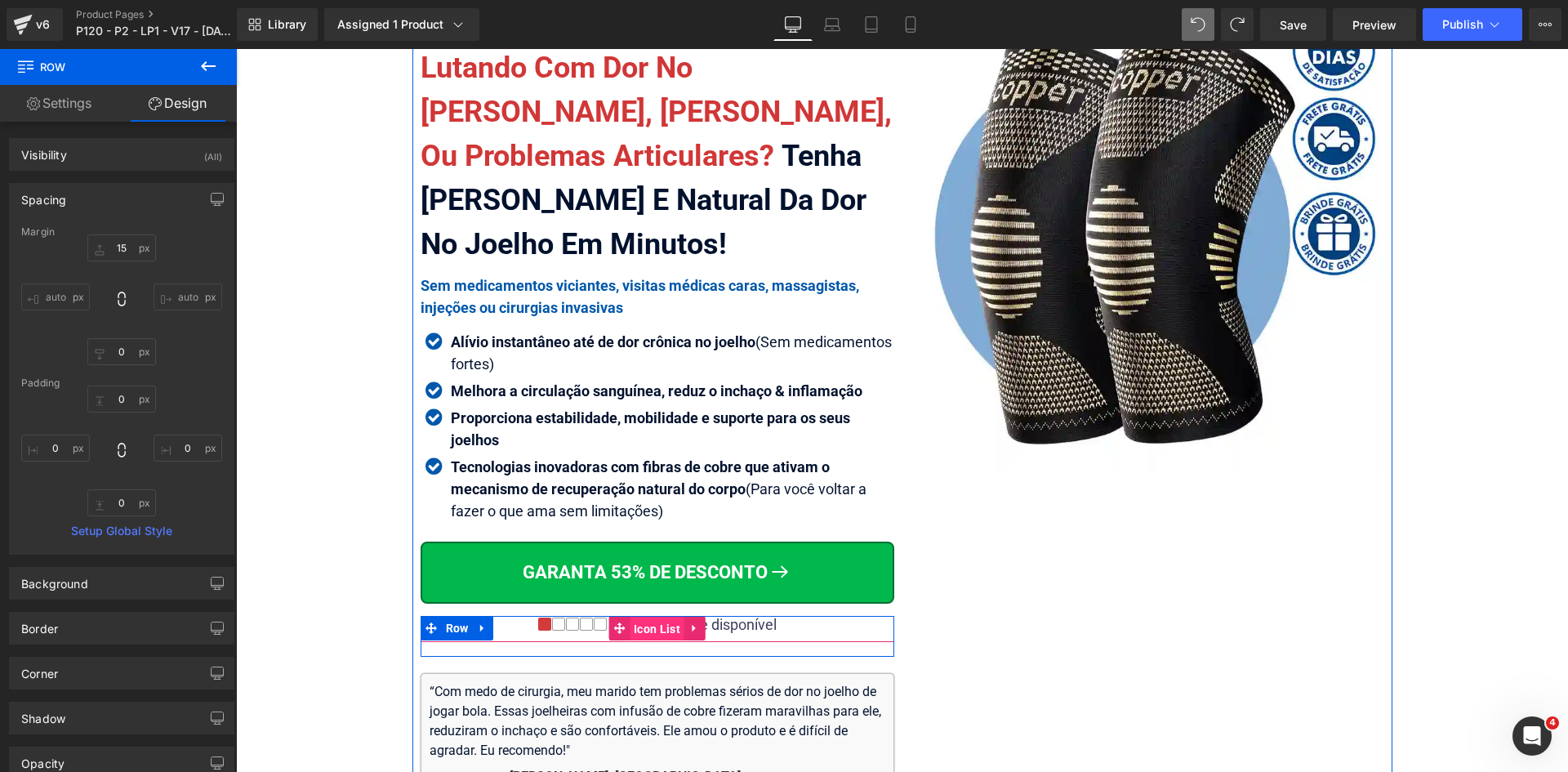
click at [659, 631] on span "Icon List" at bounding box center [656, 630] width 54 height 25
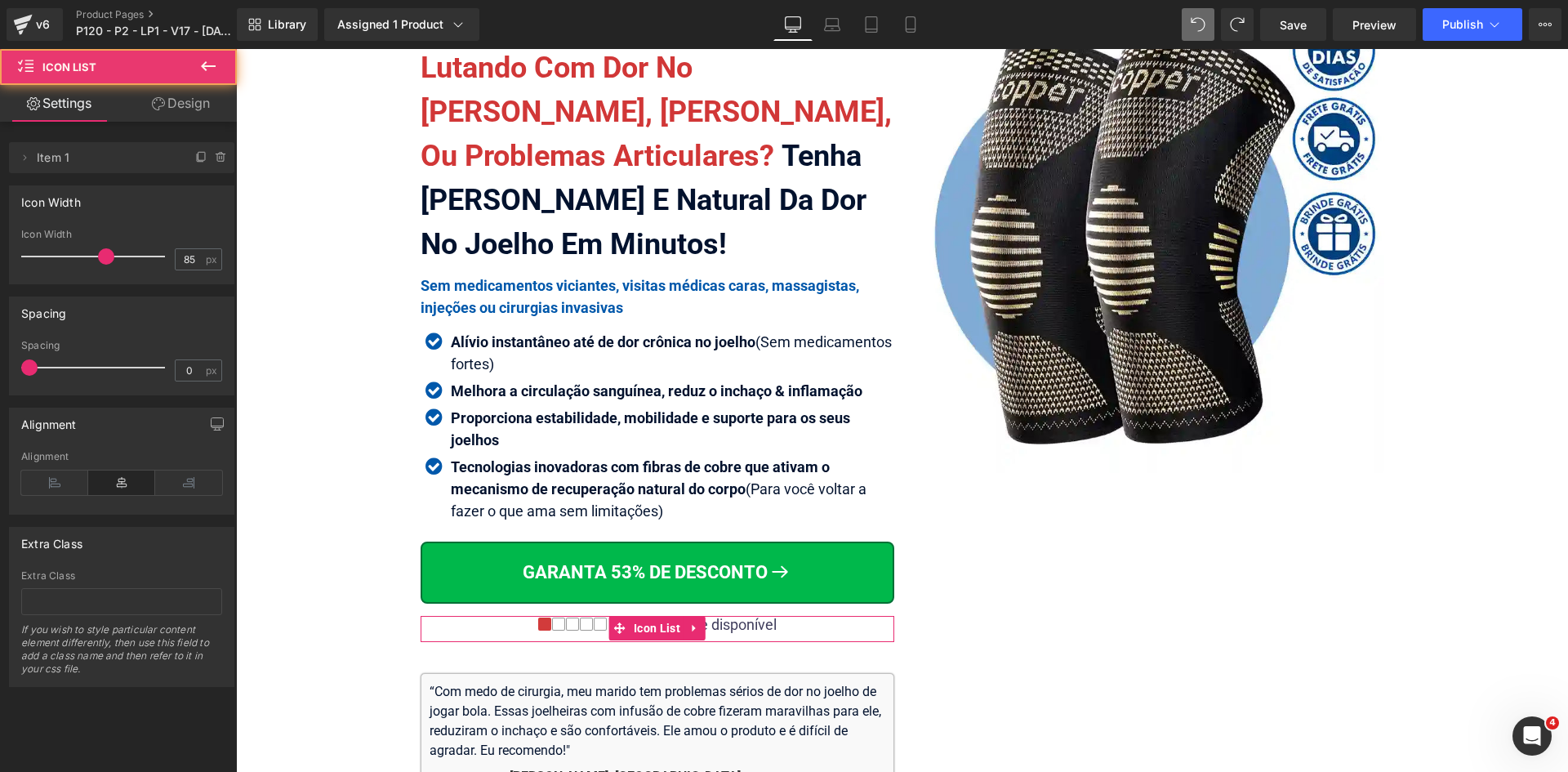
click at [178, 114] on link "Design" at bounding box center [181, 102] width 118 height 37
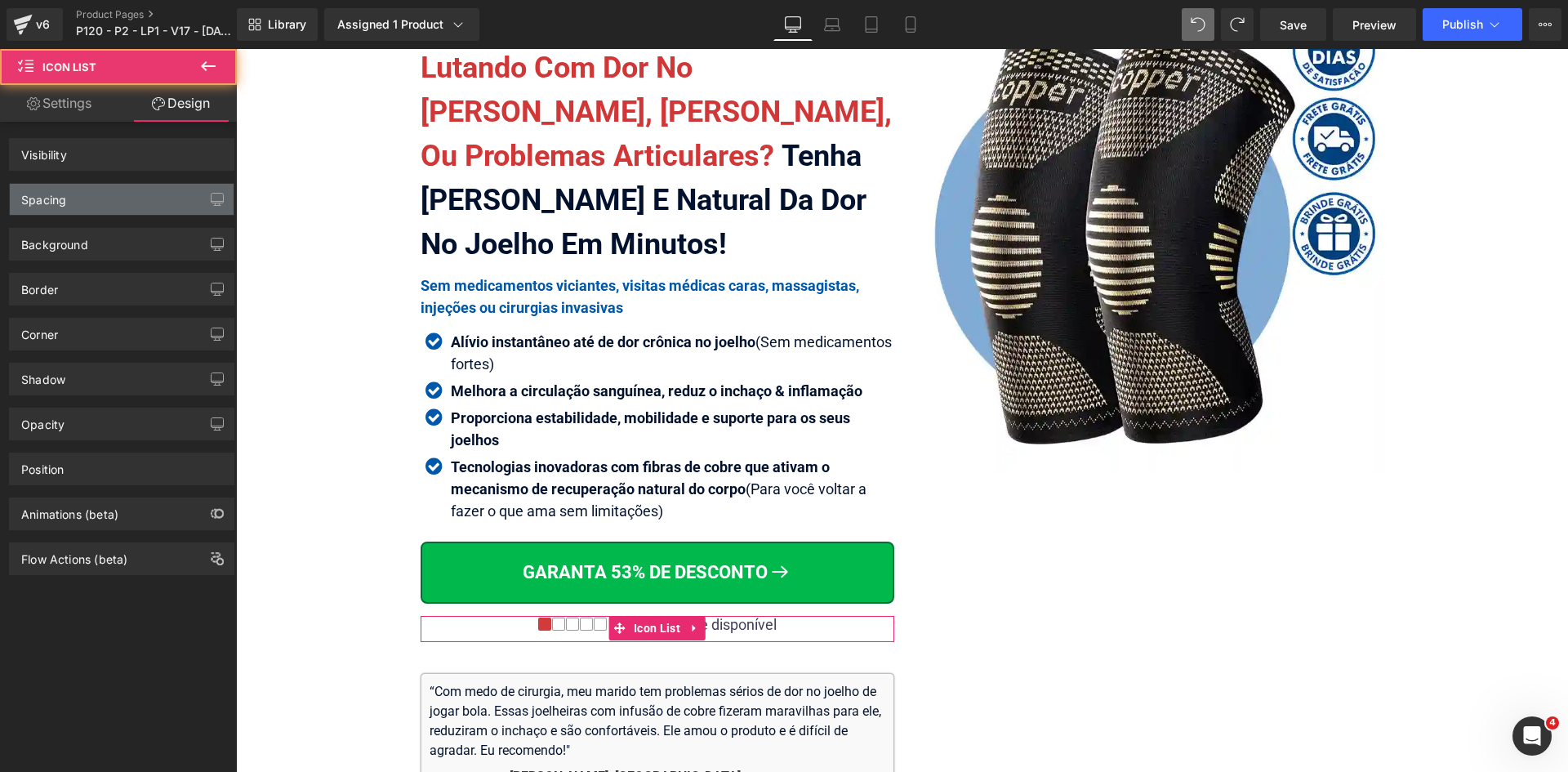
click at [59, 200] on div "Spacing" at bounding box center [44, 195] width 45 height 23
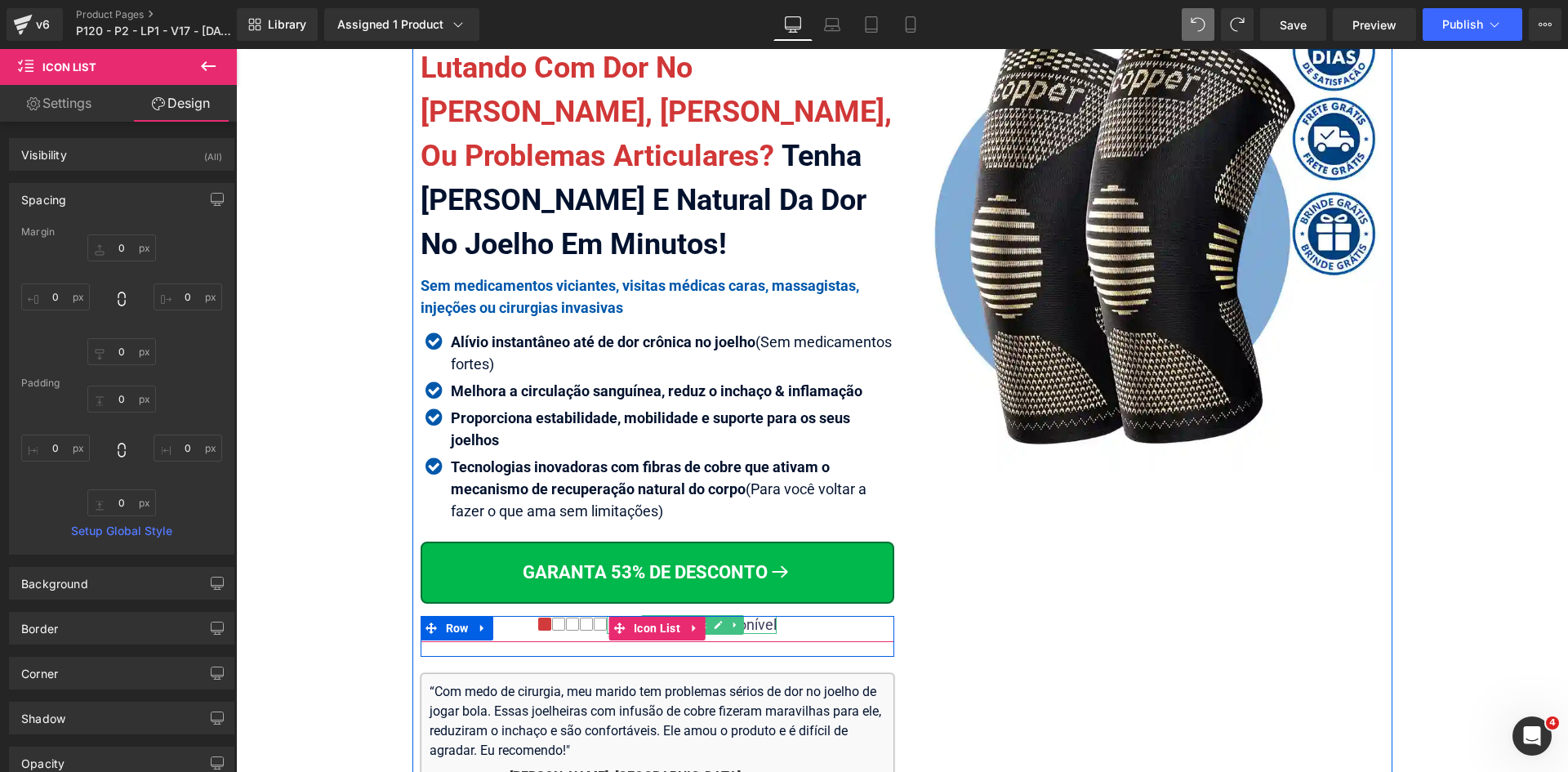
click at [740, 624] on div "Pouco estoque disponível" at bounding box center [692, 625] width 170 height 18
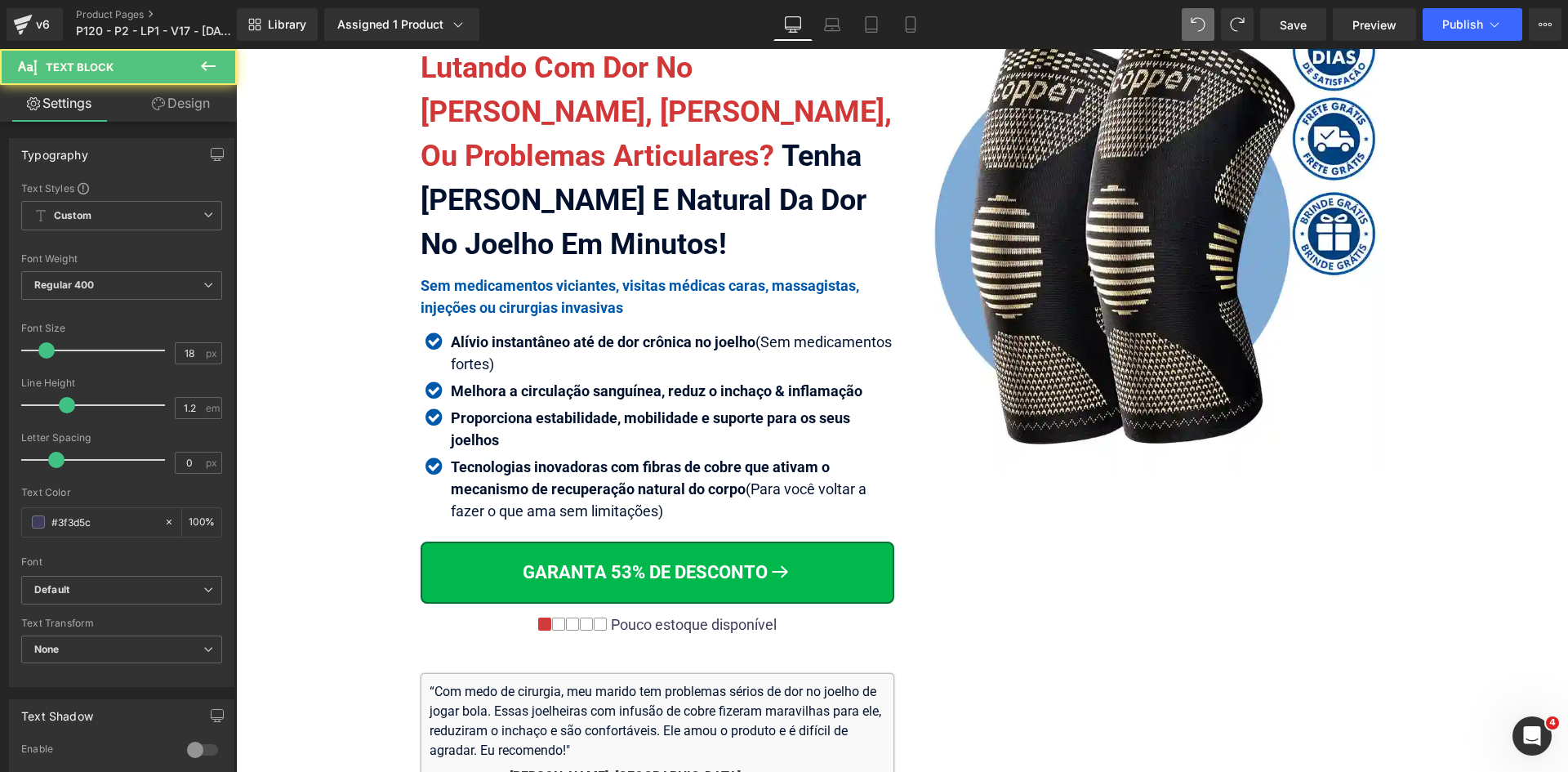
click at [167, 112] on link "Design" at bounding box center [181, 102] width 118 height 37
click at [0, 0] on div "Spacing" at bounding box center [0, 0] width 0 height 0
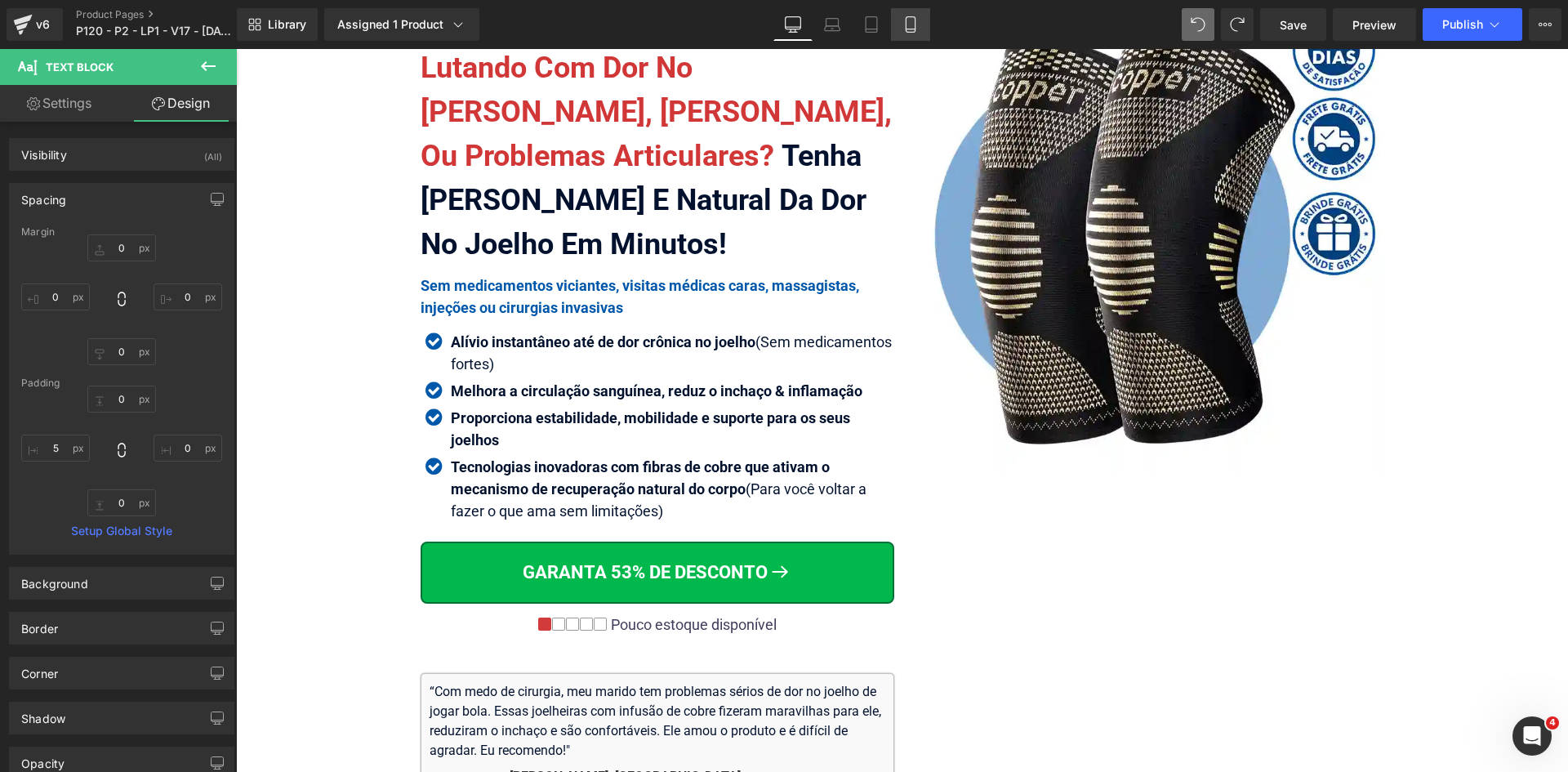
click at [910, 24] on icon at bounding box center [911, 24] width 16 height 16
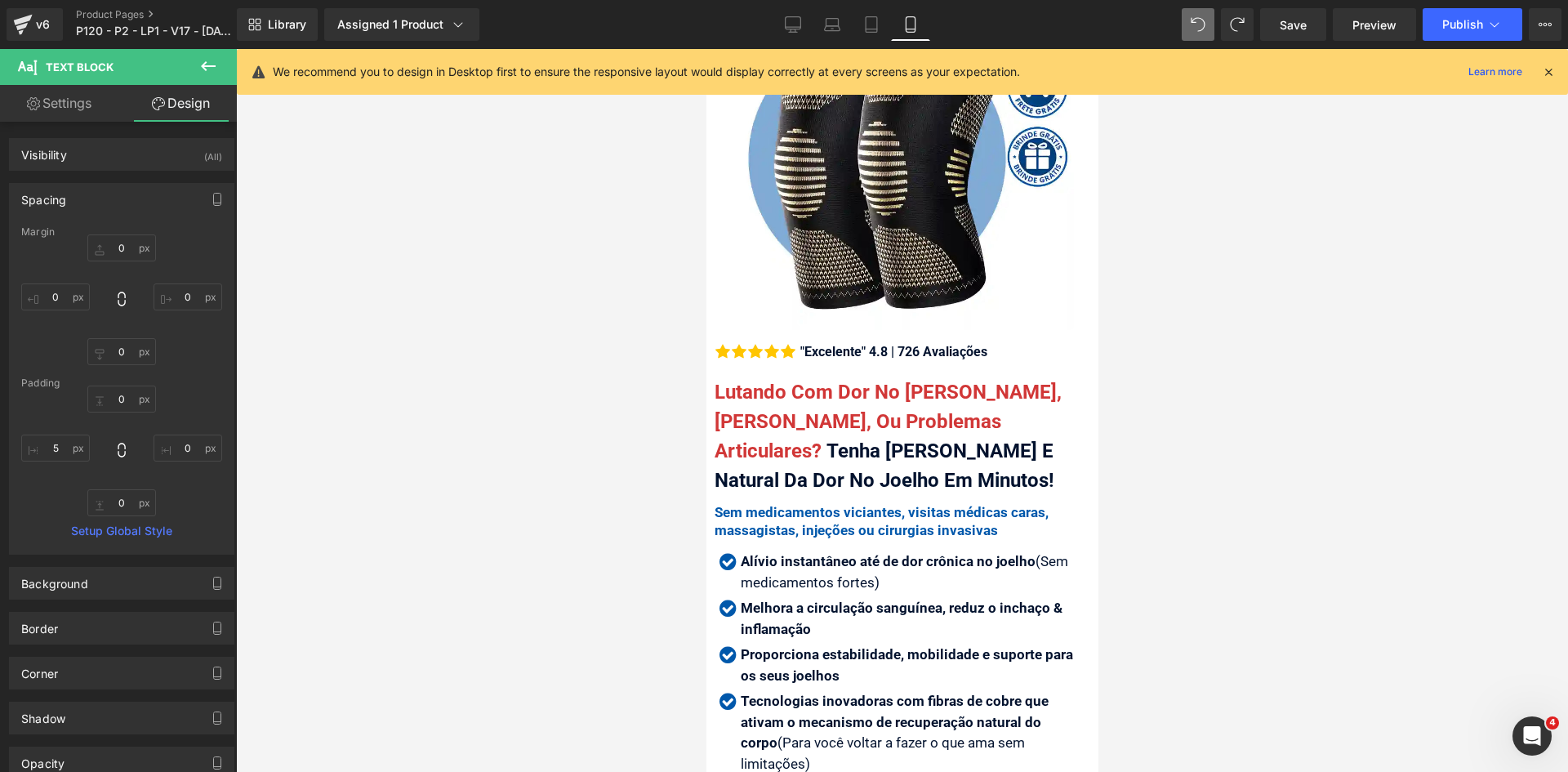
scroll to position [706, 0]
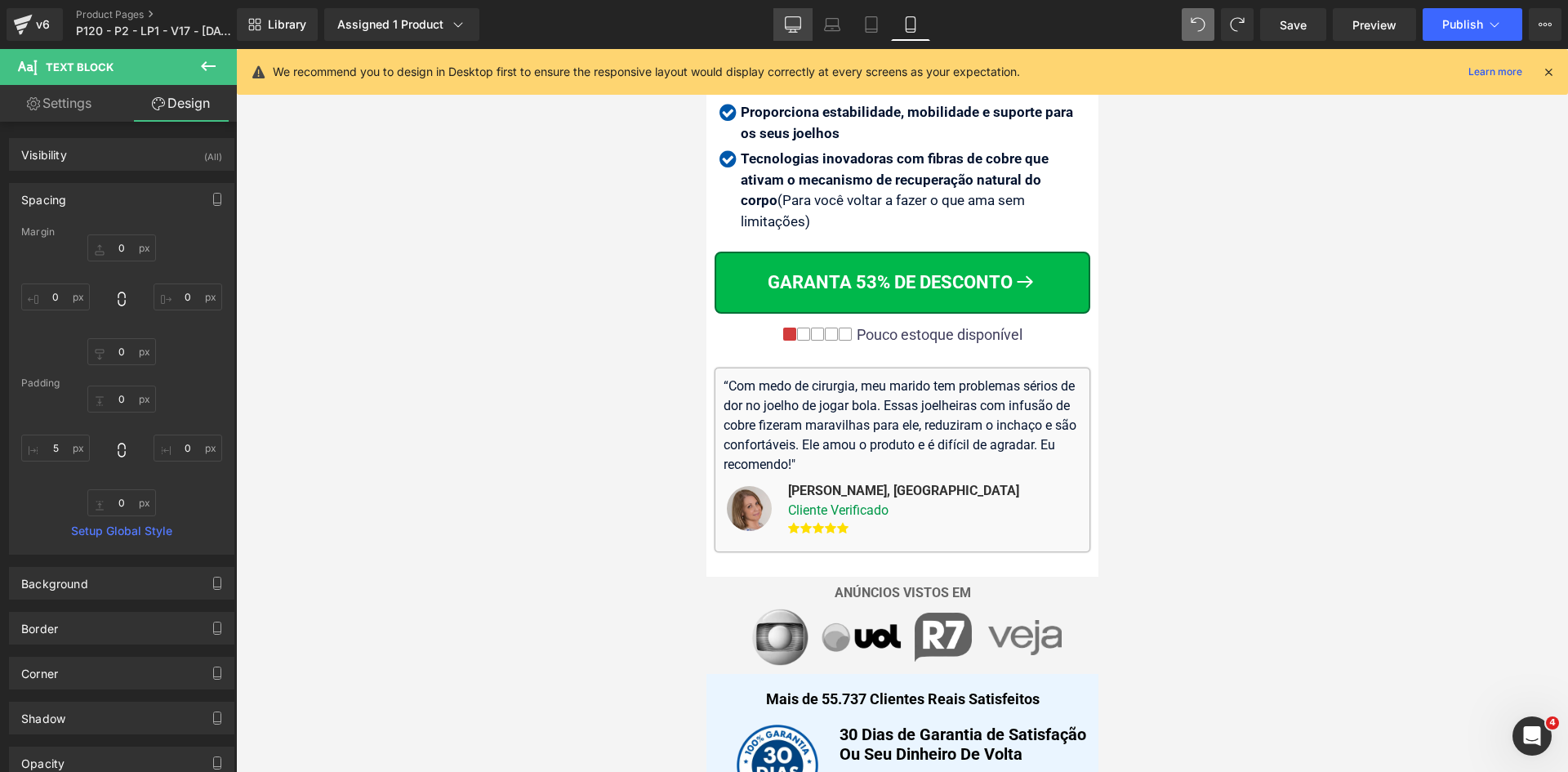
click at [789, 14] on link "Desktop" at bounding box center [793, 24] width 39 height 33
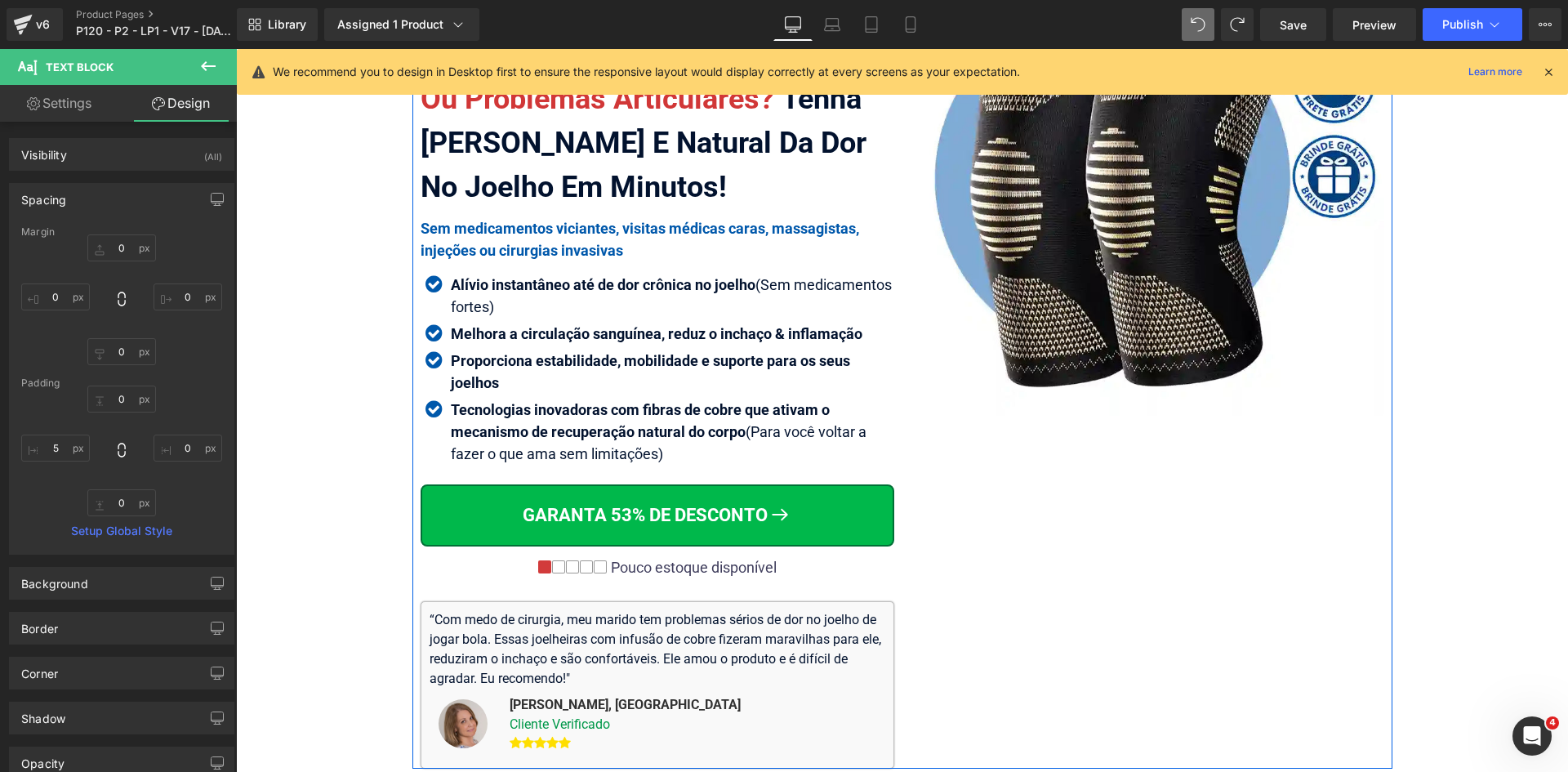
scroll to position [160, 0]
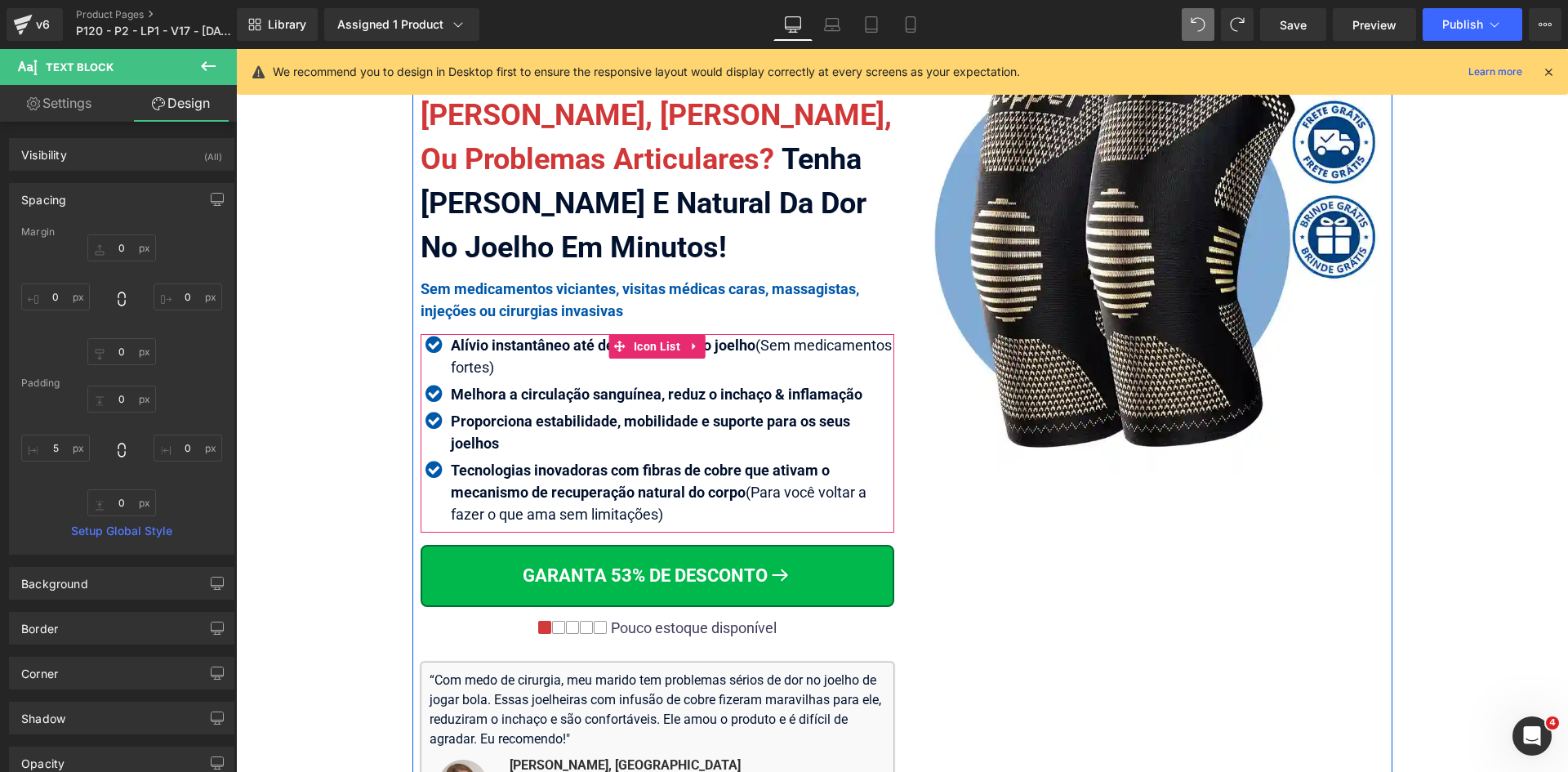
click at [632, 353] on span "Icon List" at bounding box center [656, 346] width 54 height 25
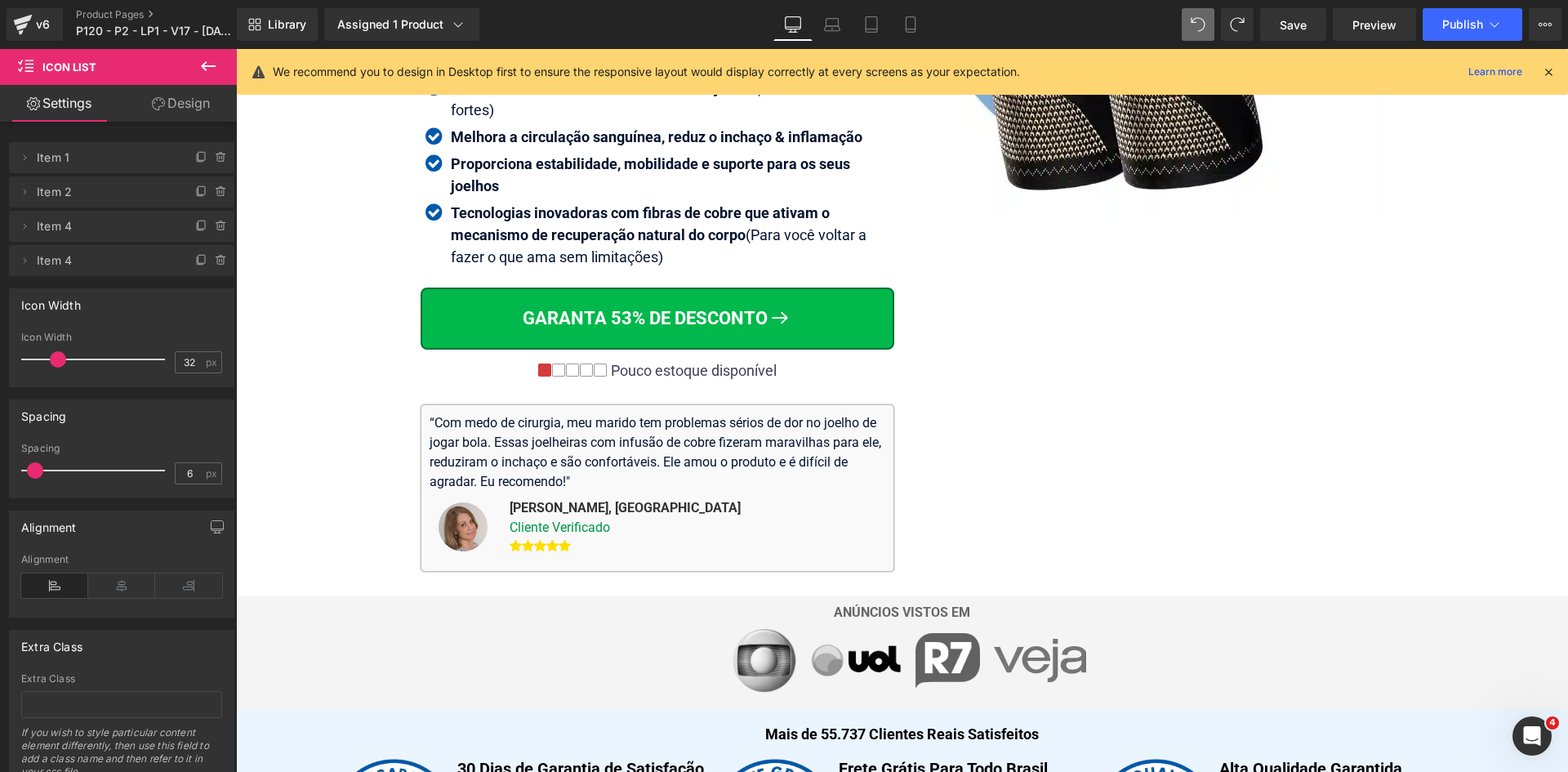
scroll to position [568, 0]
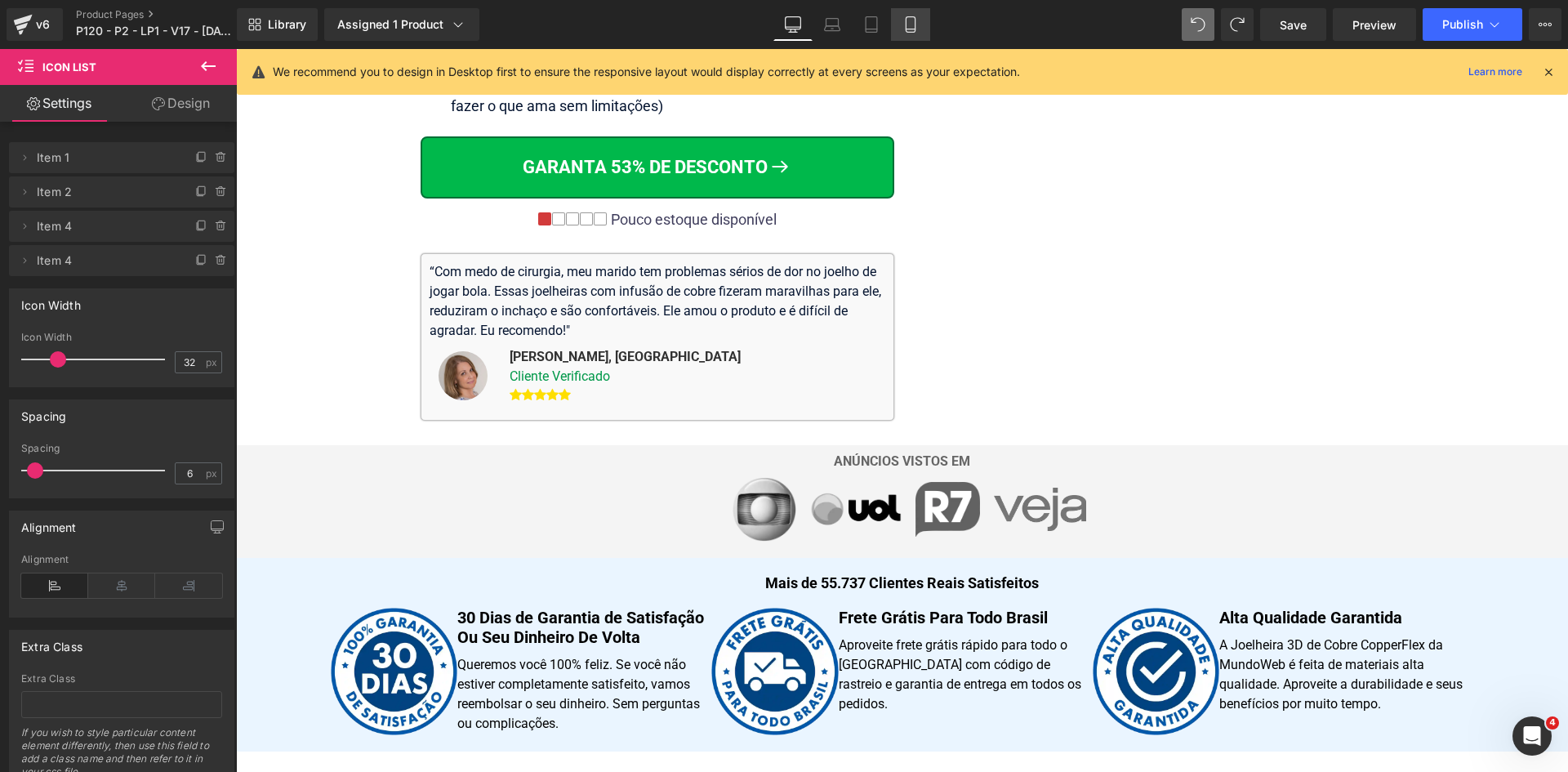
click at [911, 25] on icon at bounding box center [911, 24] width 16 height 16
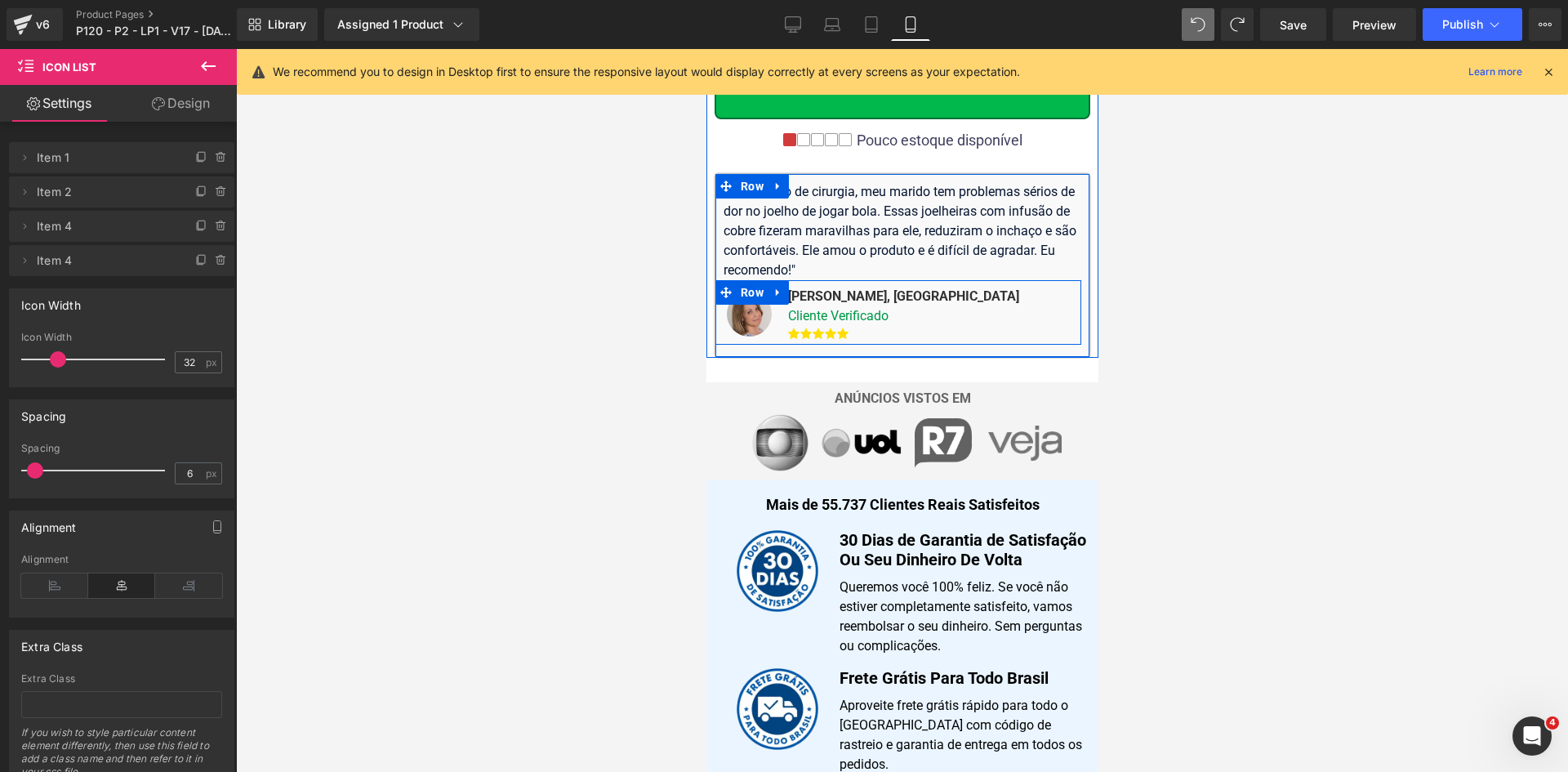
scroll to position [655, 0]
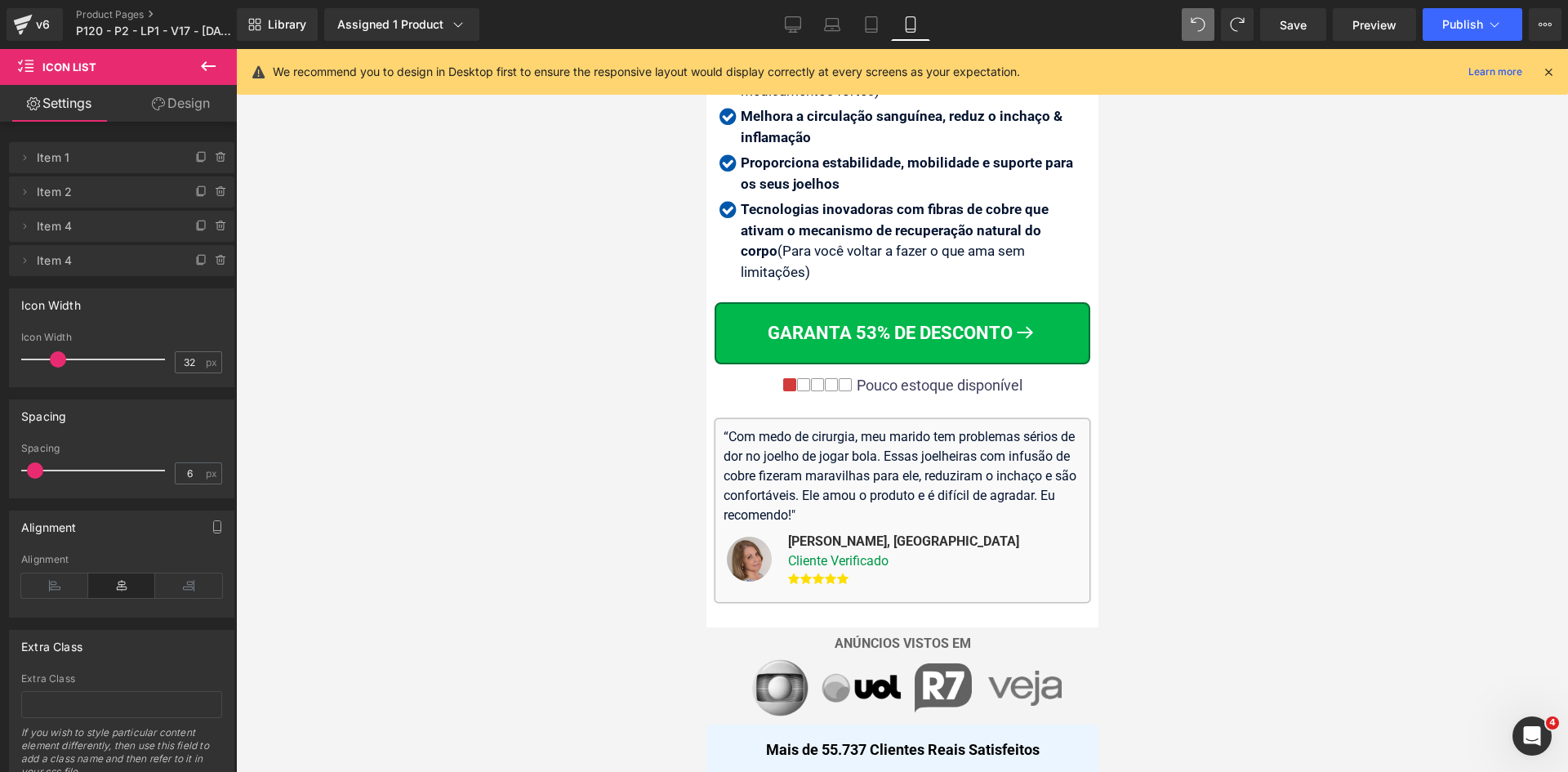
click at [1551, 76] on icon at bounding box center [1548, 71] width 15 height 15
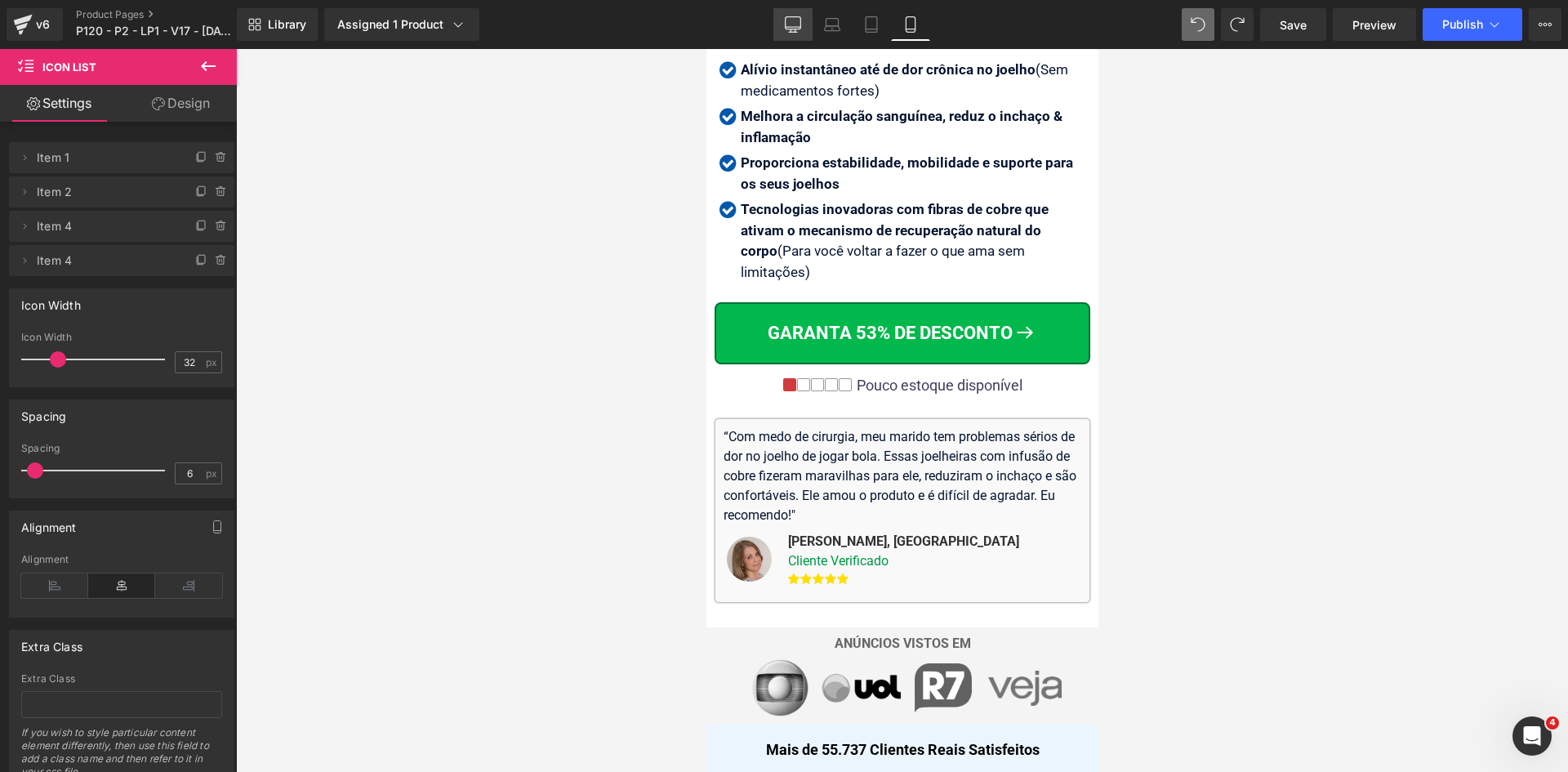
drag, startPoint x: 782, startPoint y: 33, endPoint x: 548, endPoint y: 272, distance: 334.5
click at [782, 33] on link "Desktop" at bounding box center [793, 24] width 39 height 33
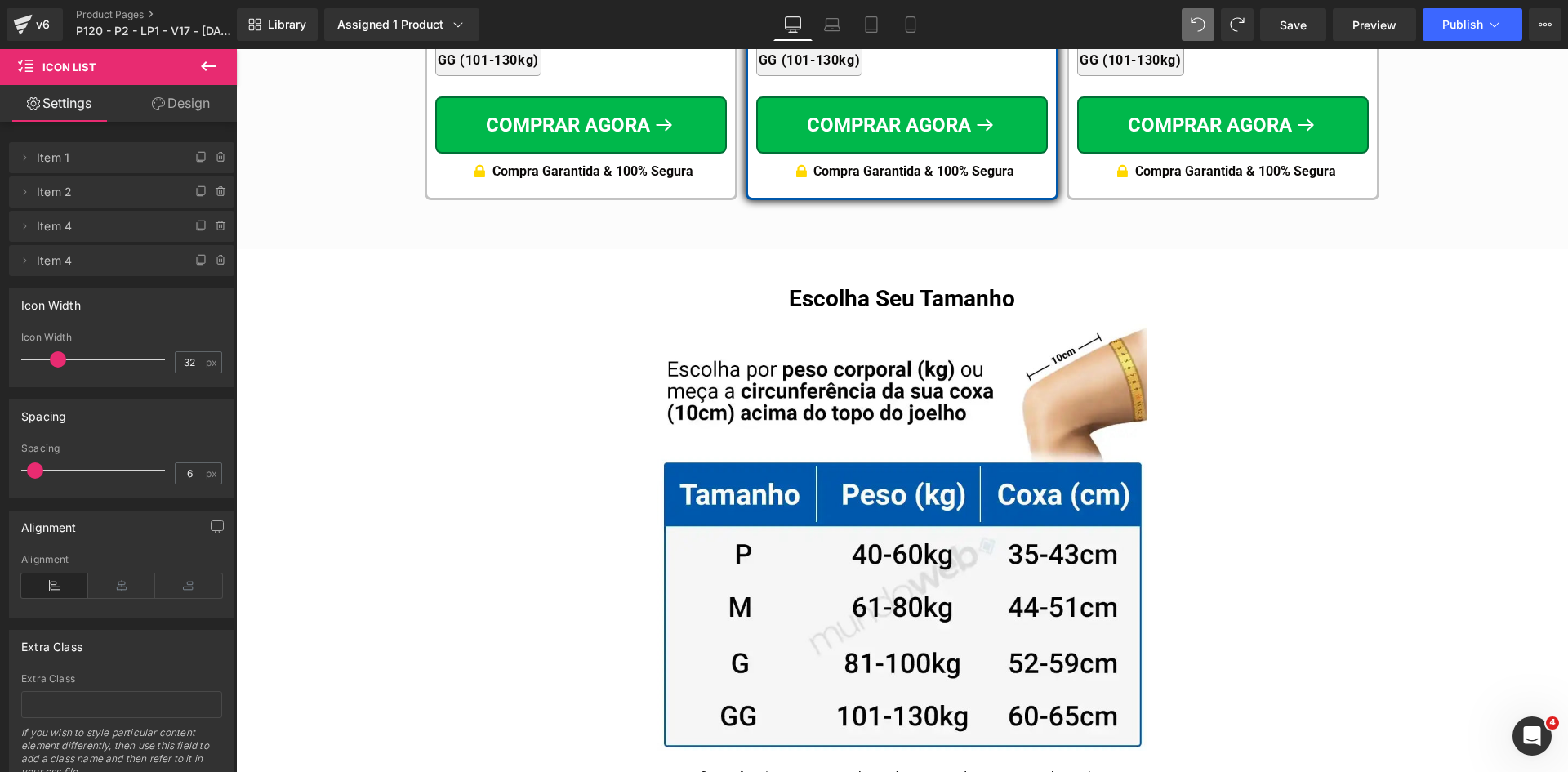
scroll to position [10244, 0]
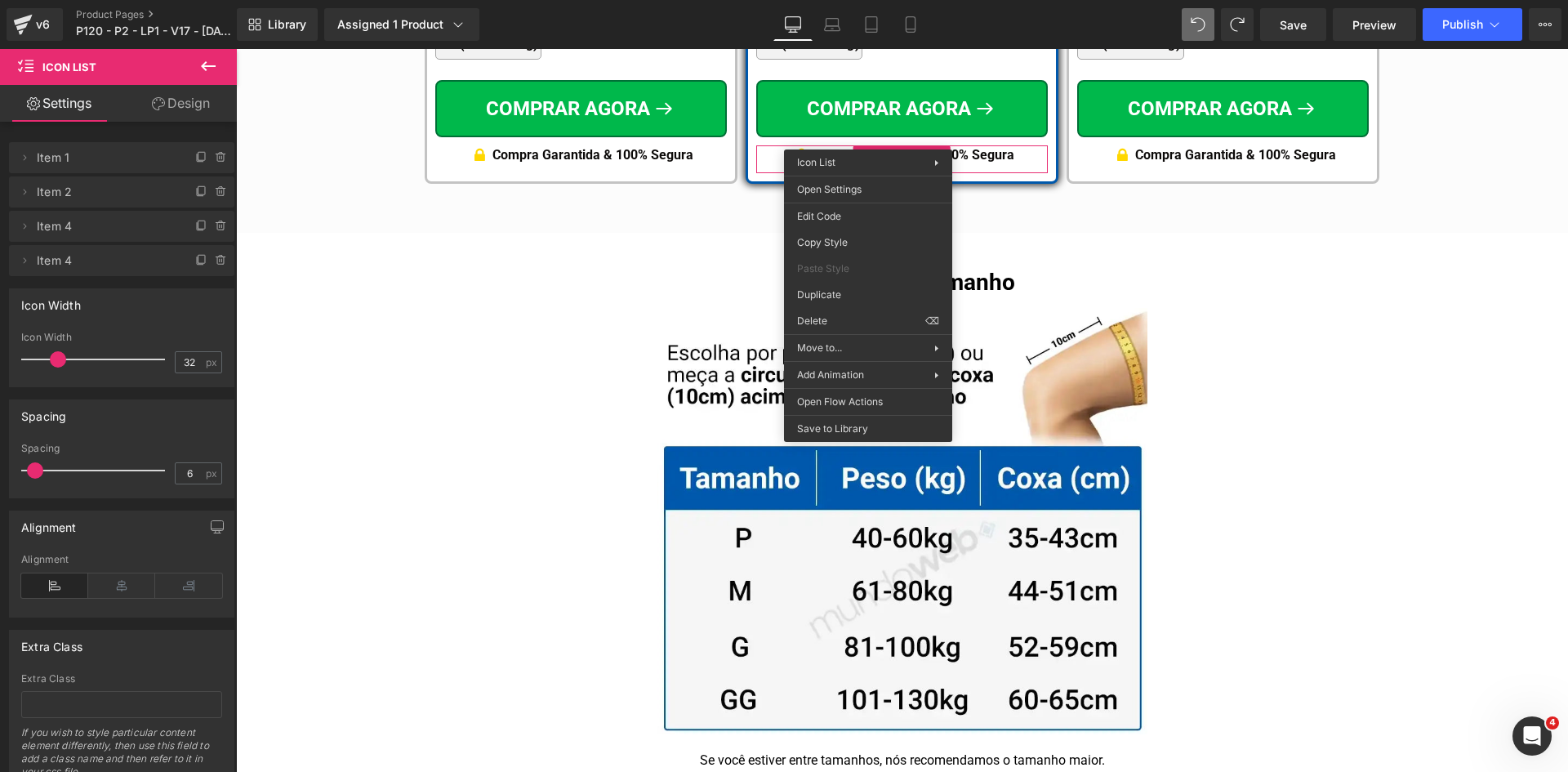
drag, startPoint x: 1073, startPoint y: 342, endPoint x: 871, endPoint y: 232, distance: 230.0
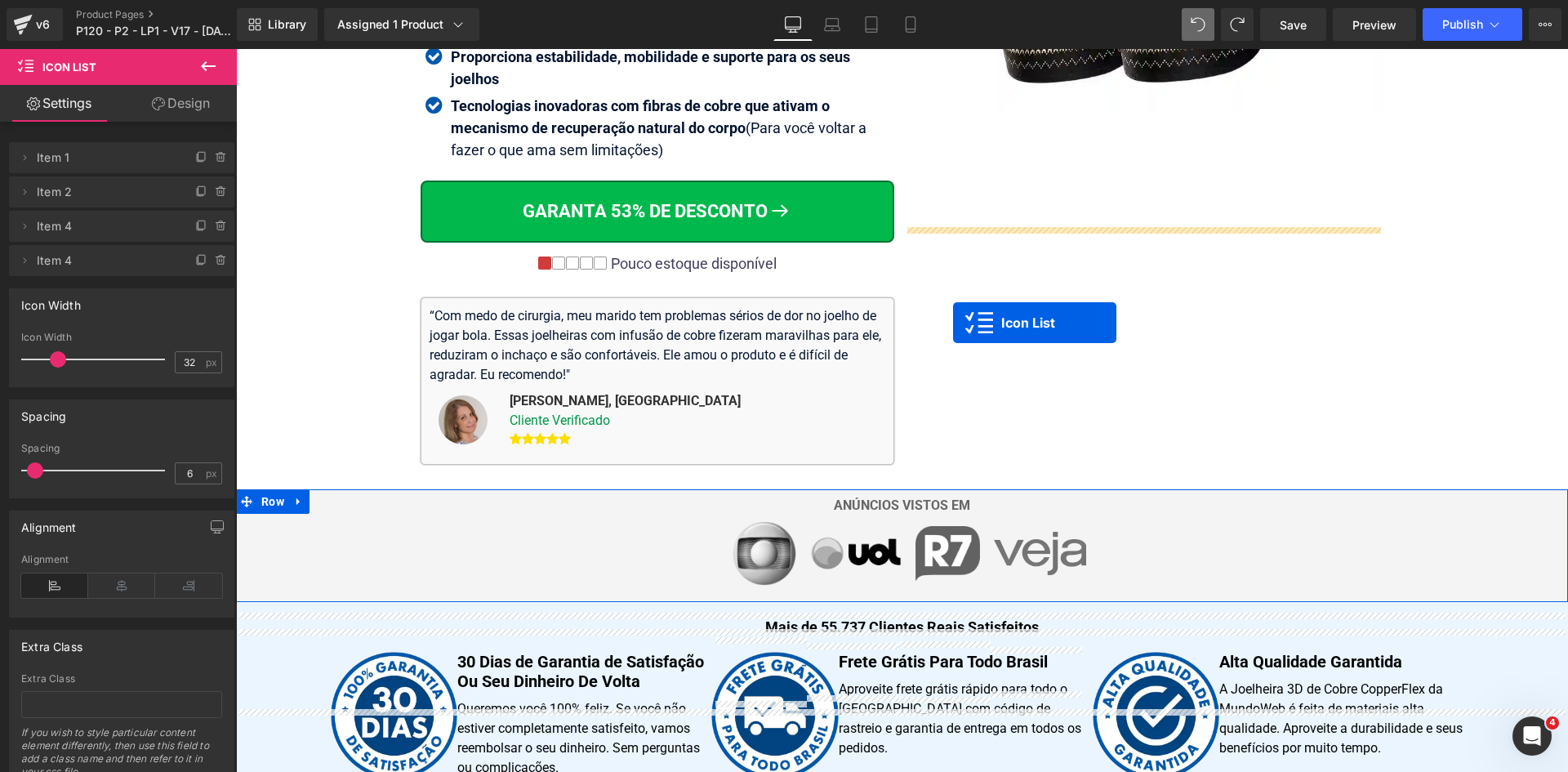
scroll to position [198, 0]
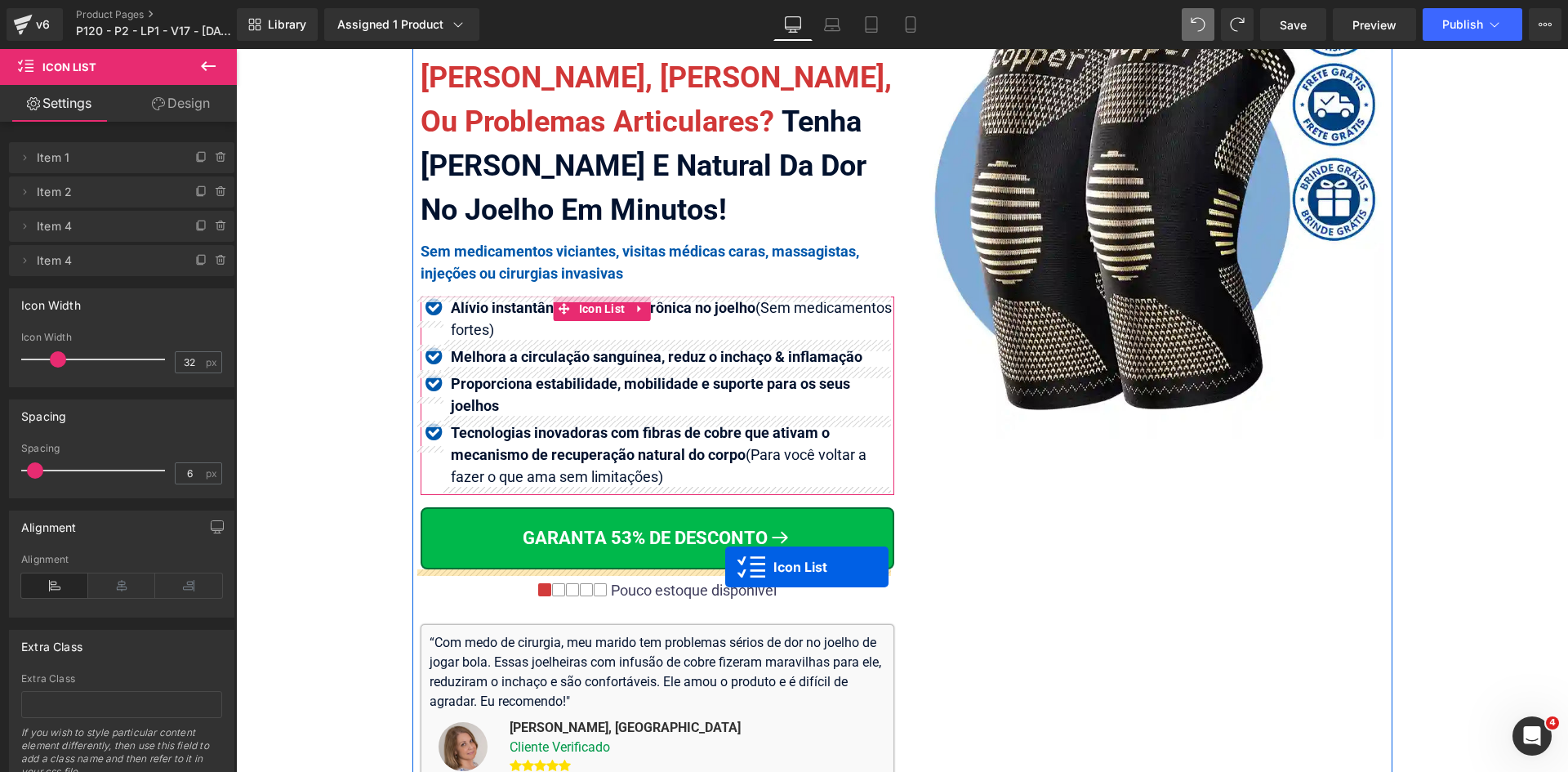
drag, startPoint x: 884, startPoint y: 173, endPoint x: 726, endPoint y: 567, distance: 424.5
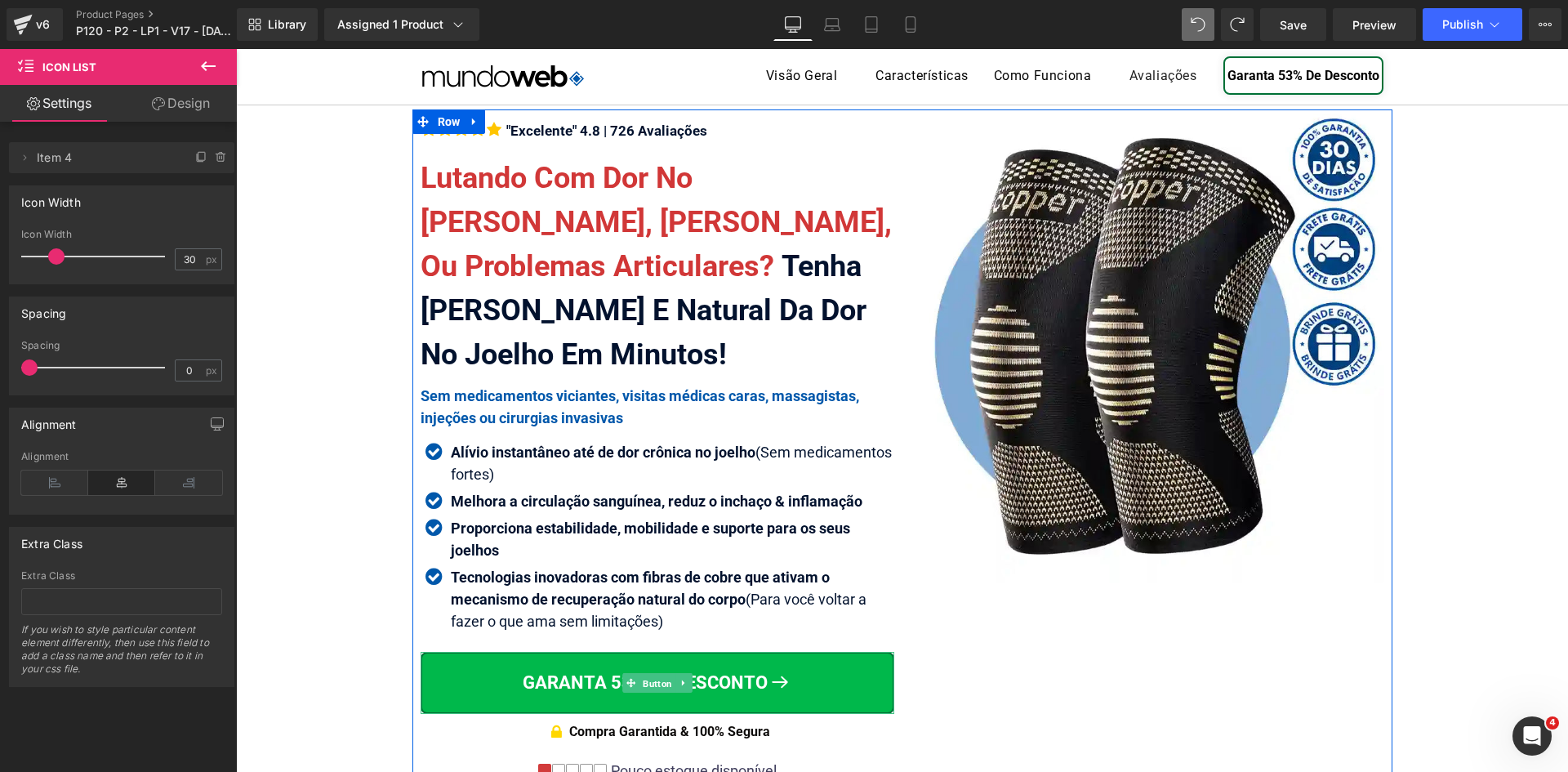
scroll to position [35, 0]
